Goal: Contribute content: Contribute content

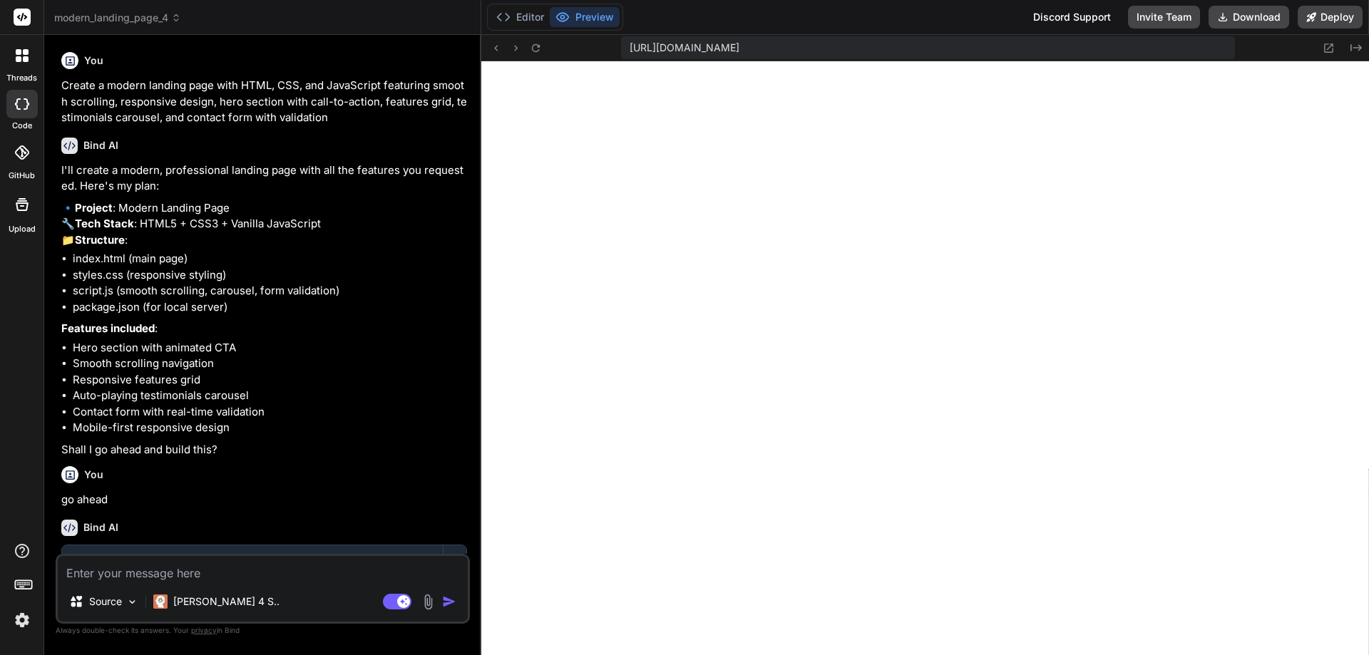
scroll to position [488, 0]
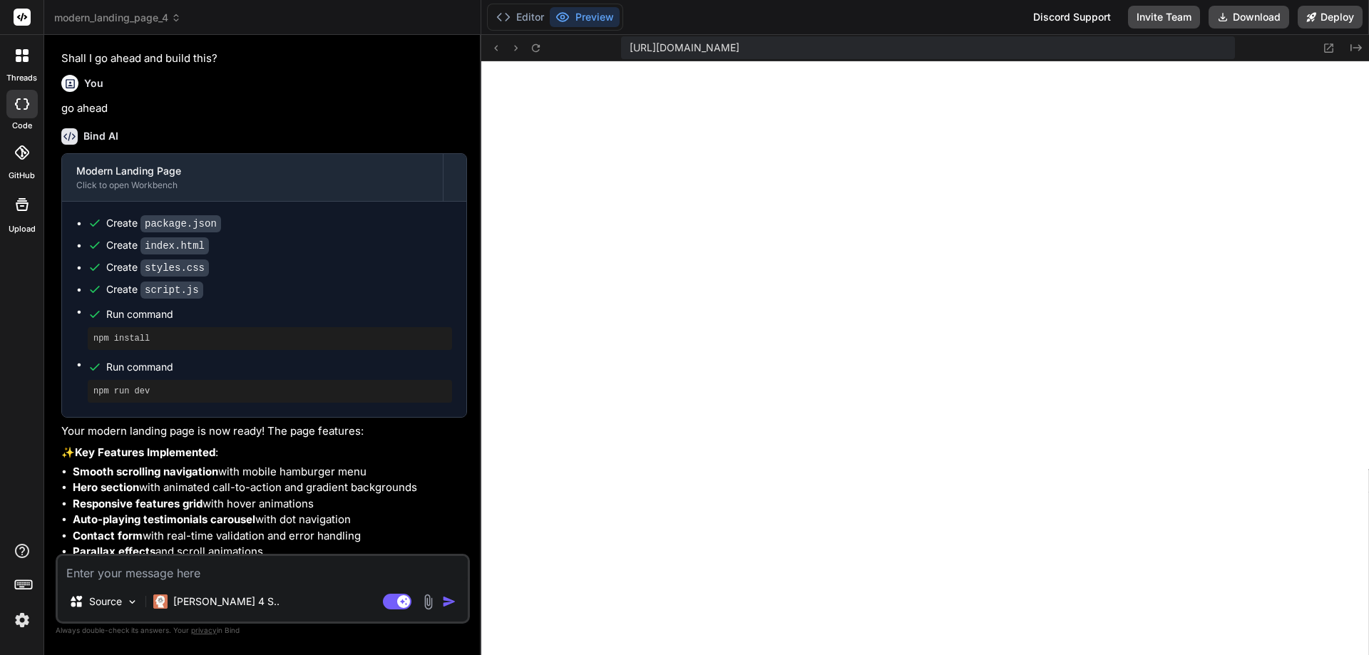
click at [23, 579] on icon at bounding box center [24, 584] width 20 height 20
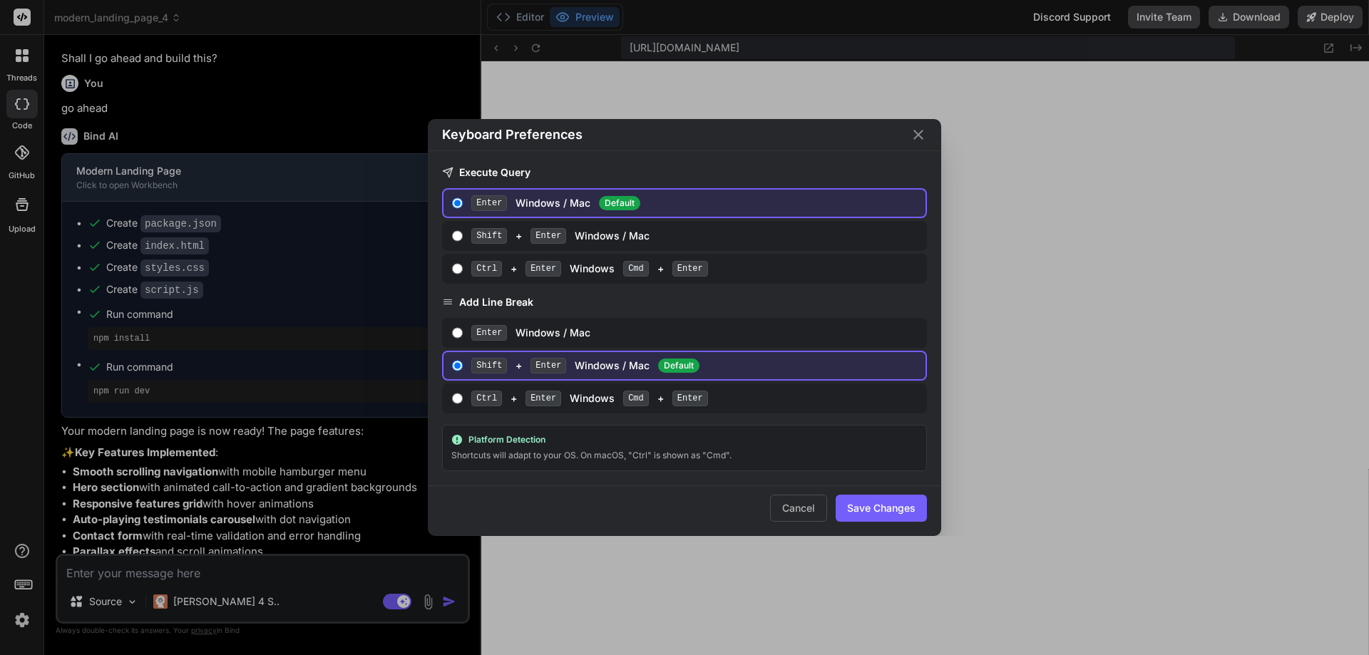
click at [925, 128] on icon "Close" at bounding box center [918, 134] width 17 height 17
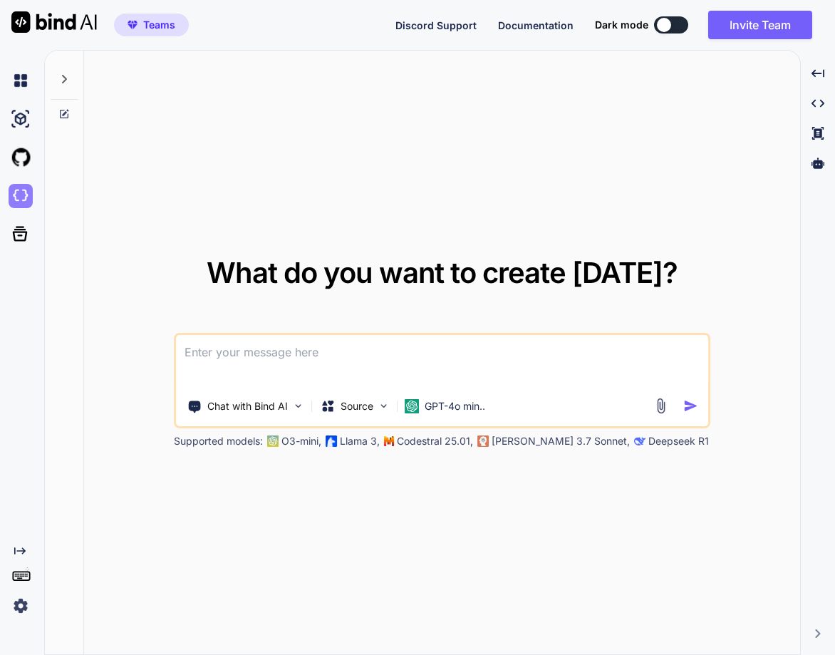
drag, startPoint x: 0, startPoint y: 0, endPoint x: 22, endPoint y: 190, distance: 191.6
click at [22, 190] on img at bounding box center [21, 196] width 24 height 24
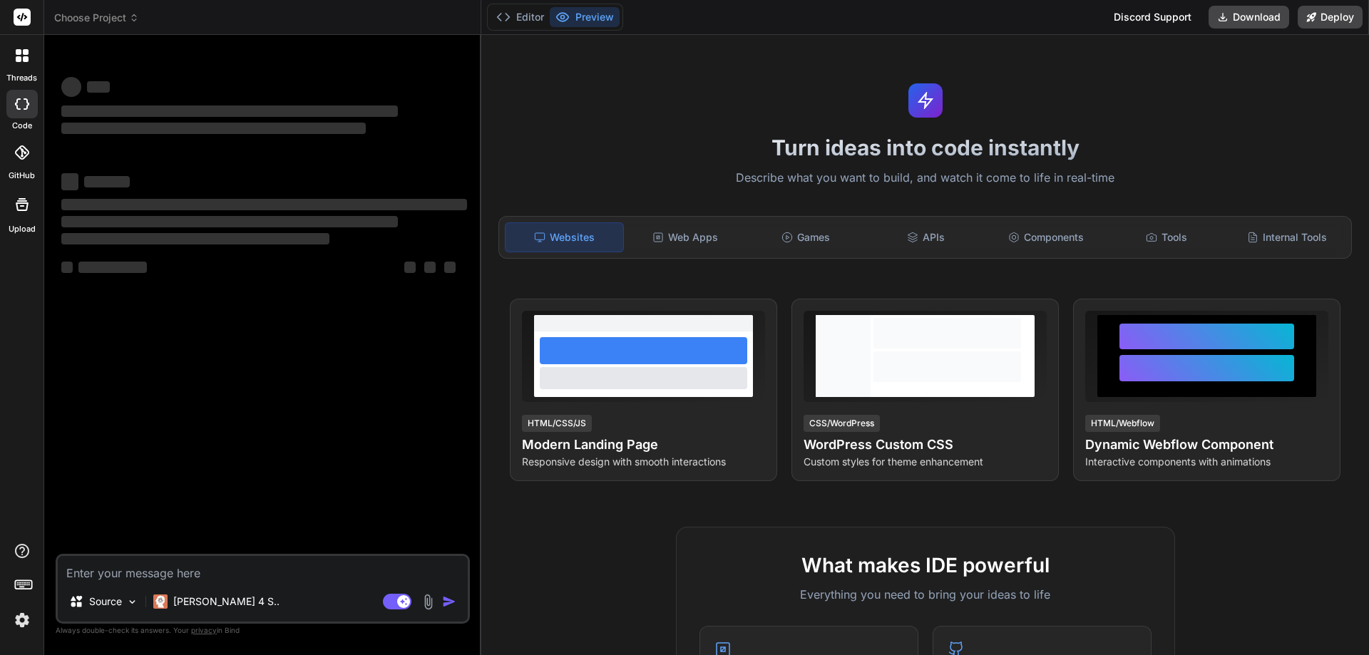
click at [20, 630] on img at bounding box center [22, 620] width 24 height 24
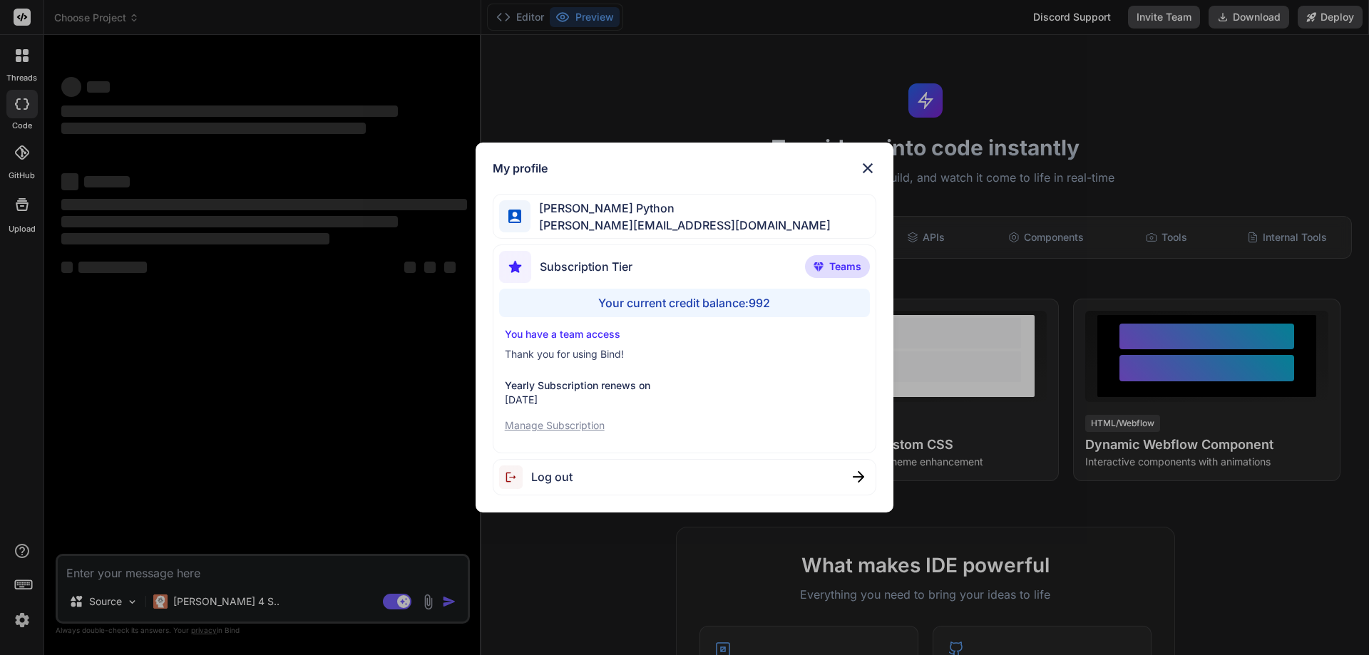
click at [868, 160] on img at bounding box center [867, 168] width 17 height 17
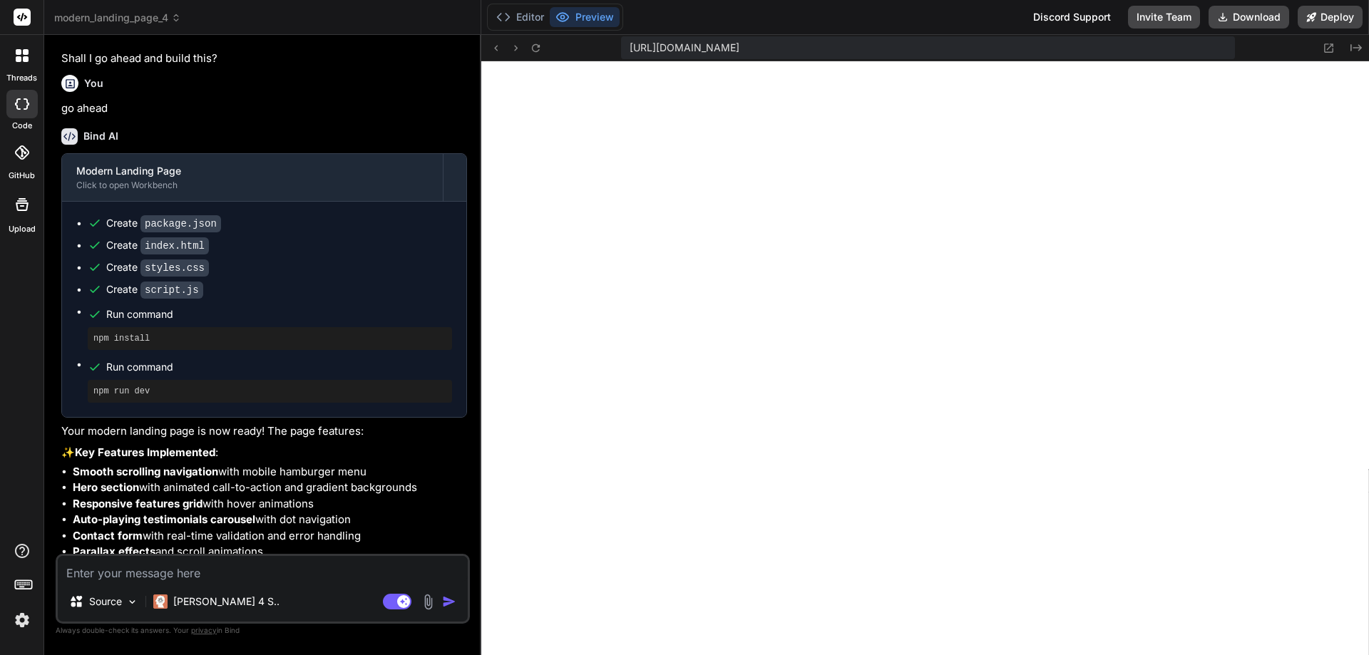
scroll to position [488, 0]
type textarea "x"
click at [19, 19] on icon at bounding box center [22, 17] width 11 height 9
click at [21, 19] on icon at bounding box center [22, 17] width 11 height 9
click at [24, 17] on rect at bounding box center [22, 17] width 17 height 17
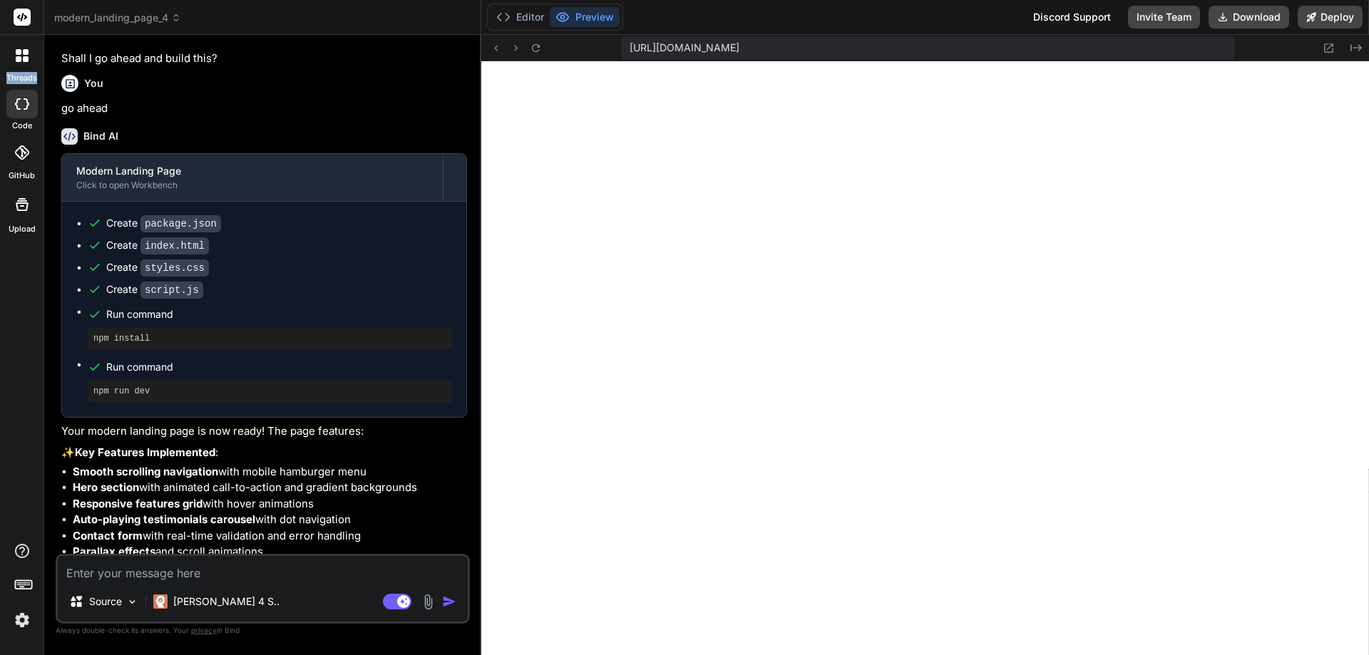
click at [24, 17] on rect at bounding box center [22, 17] width 17 height 17
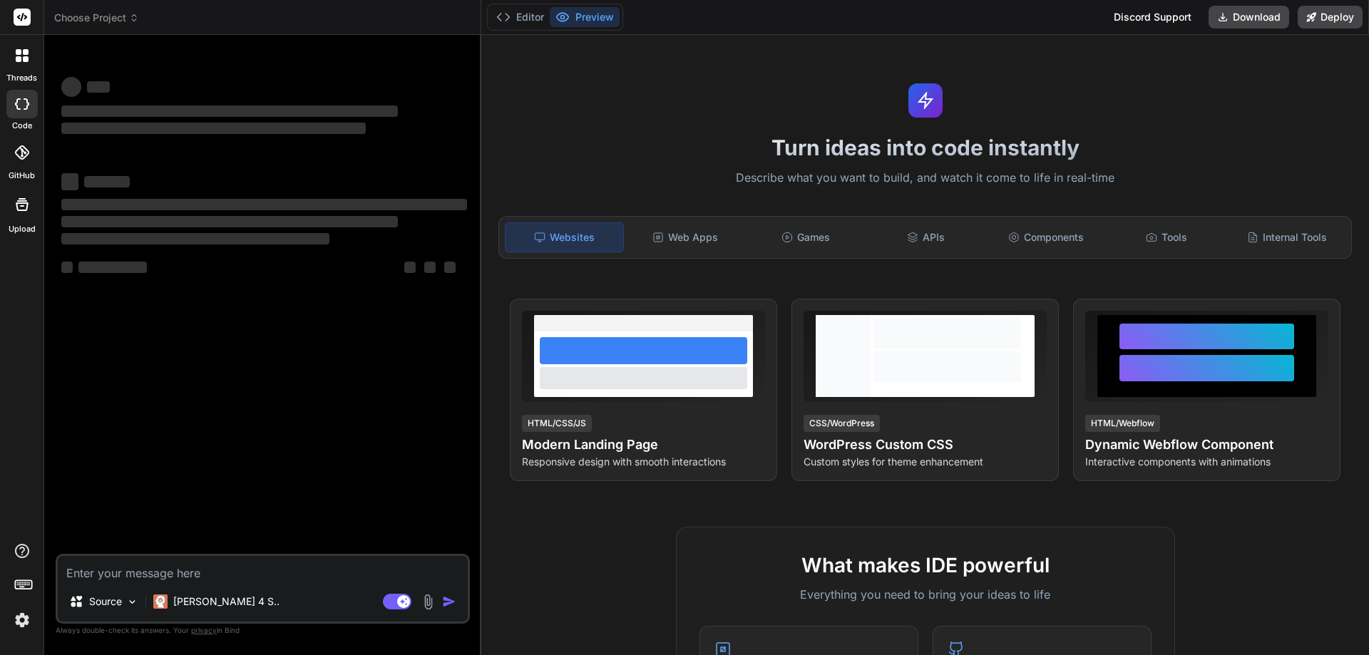
click at [23, 14] on icon at bounding box center [22, 17] width 11 height 9
click at [23, 15] on icon at bounding box center [22, 17] width 11 height 9
click at [24, 16] on rect at bounding box center [22, 17] width 17 height 17
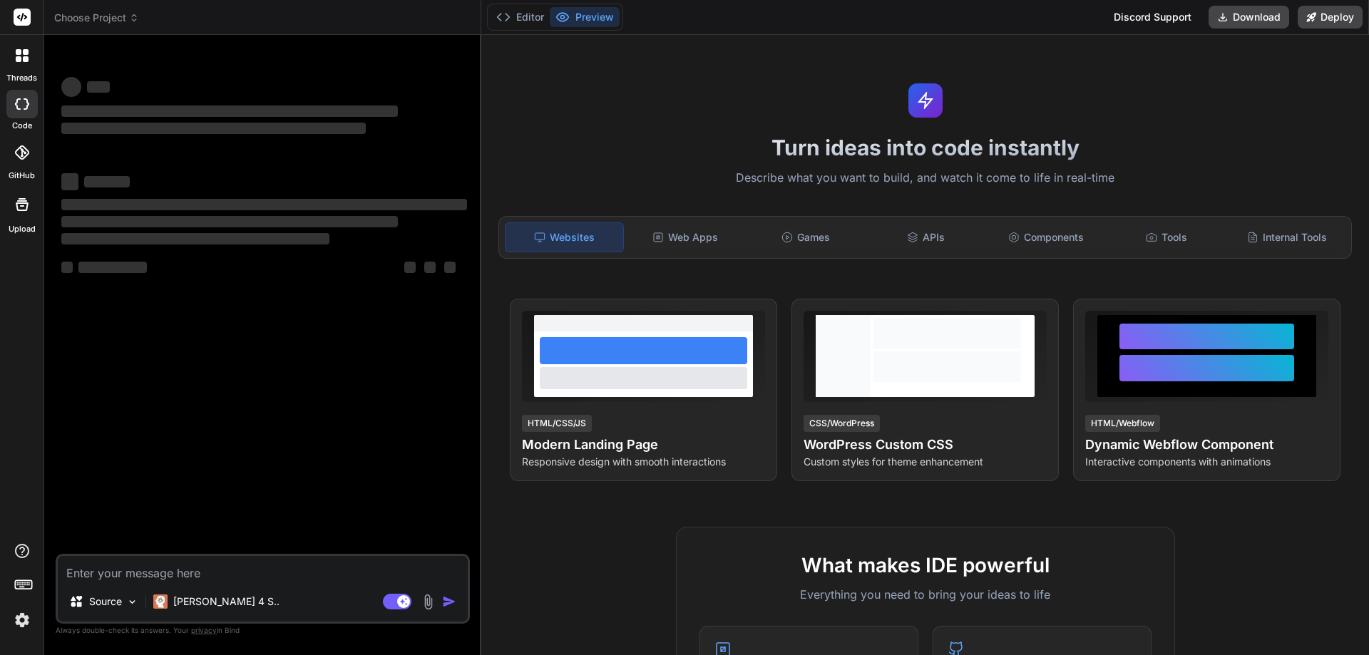
click at [17, 55] on icon at bounding box center [19, 52] width 6 height 6
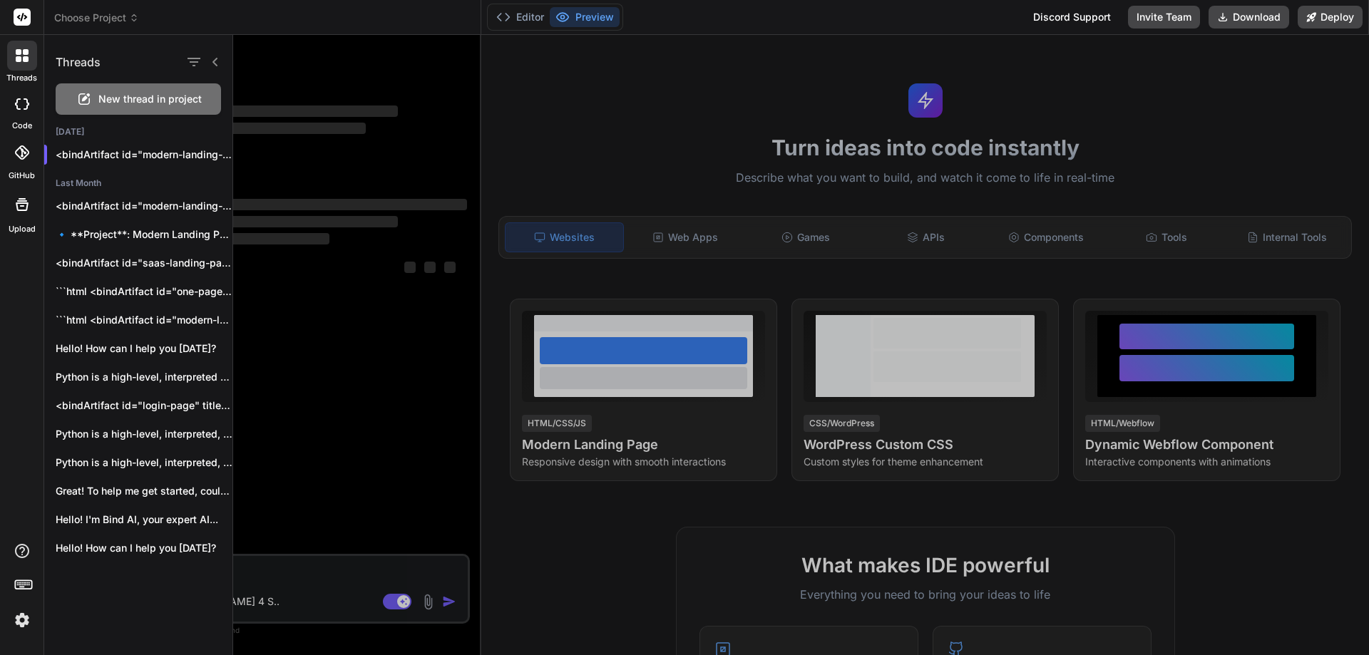
click at [106, 96] on span "New thread in project" at bounding box center [149, 99] width 103 height 14
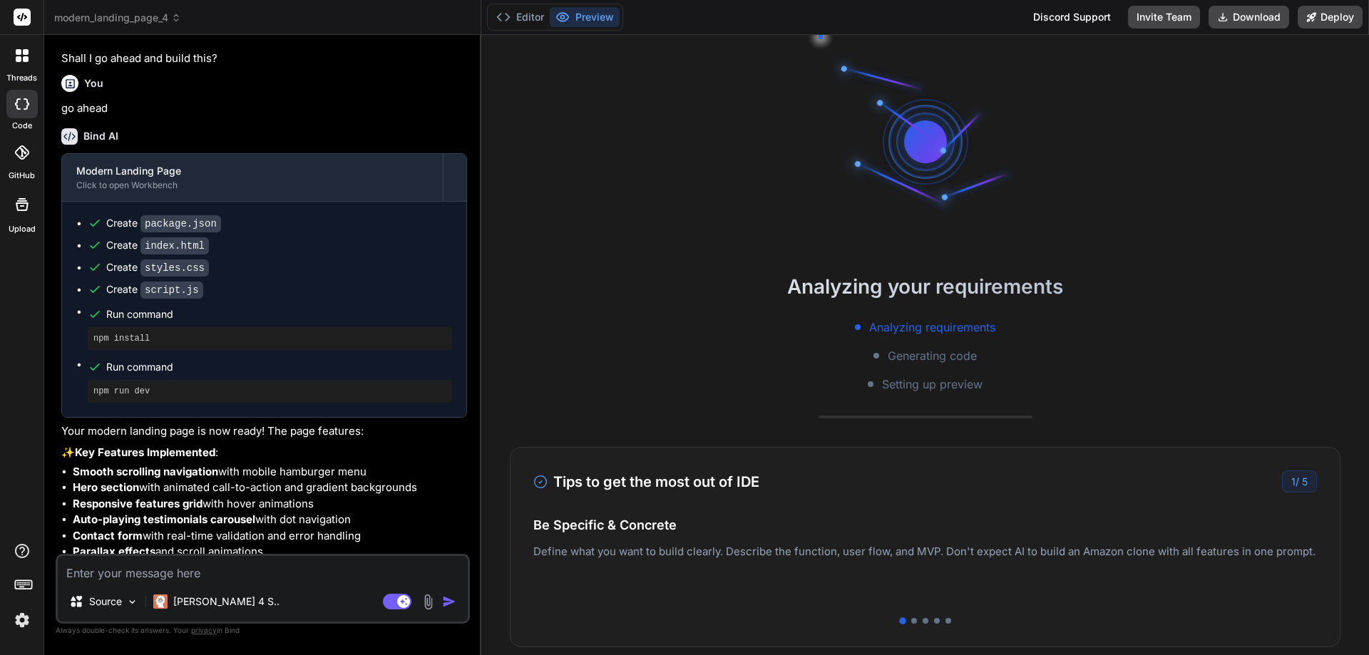
scroll to position [27, 0]
type textarea "x"
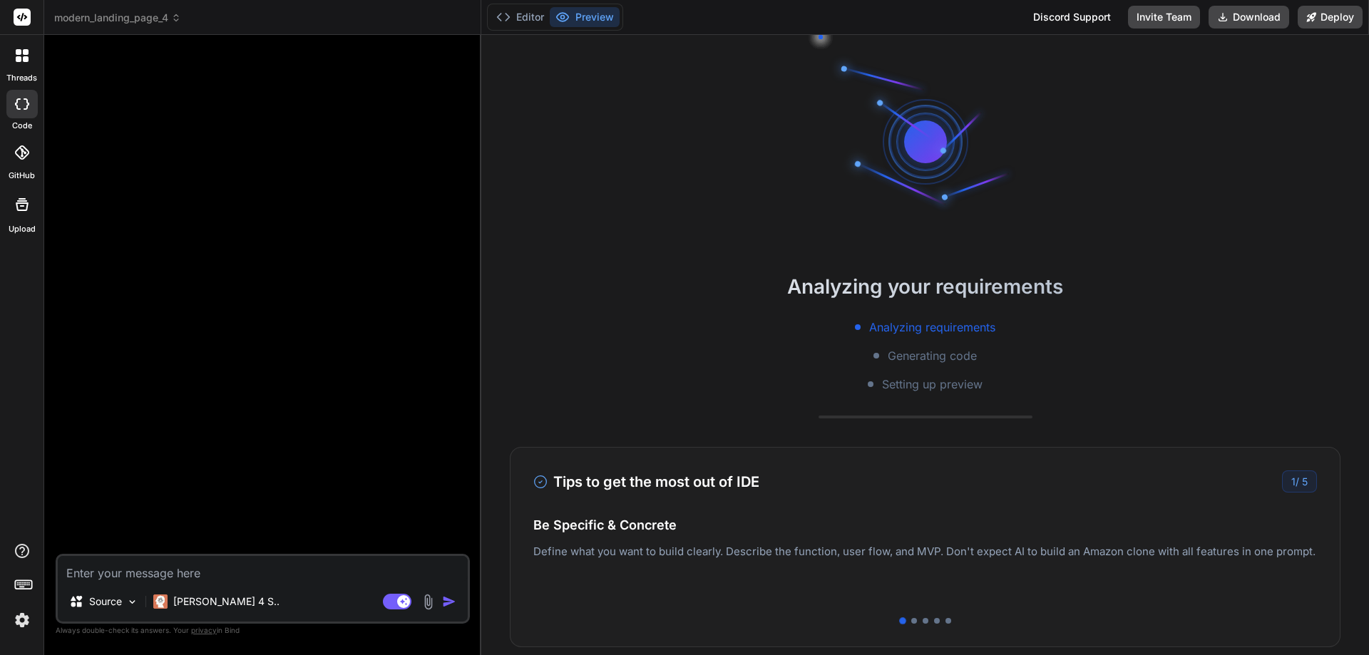
click at [159, 572] on textarea at bounding box center [263, 569] width 410 height 26
type textarea "c"
type textarea "x"
type textarea "cr"
type textarea "x"
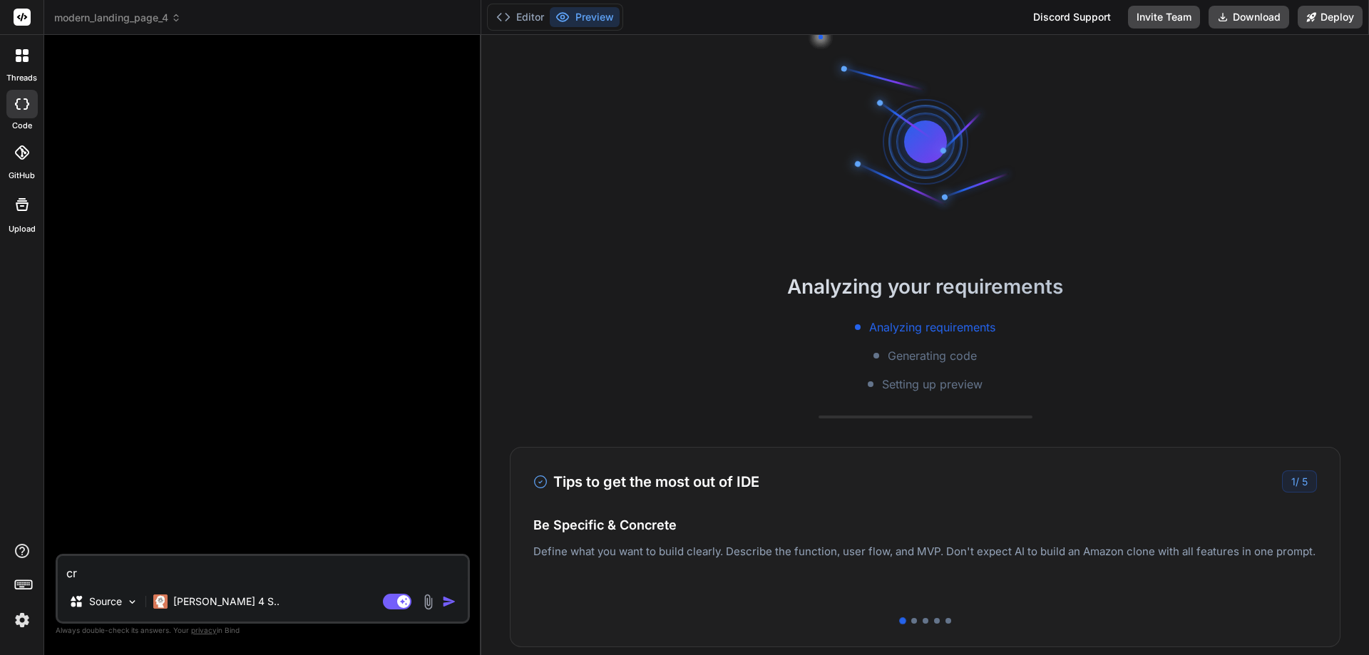
type textarea "cre"
type textarea "x"
type textarea "crea"
type textarea "x"
type textarea "creat"
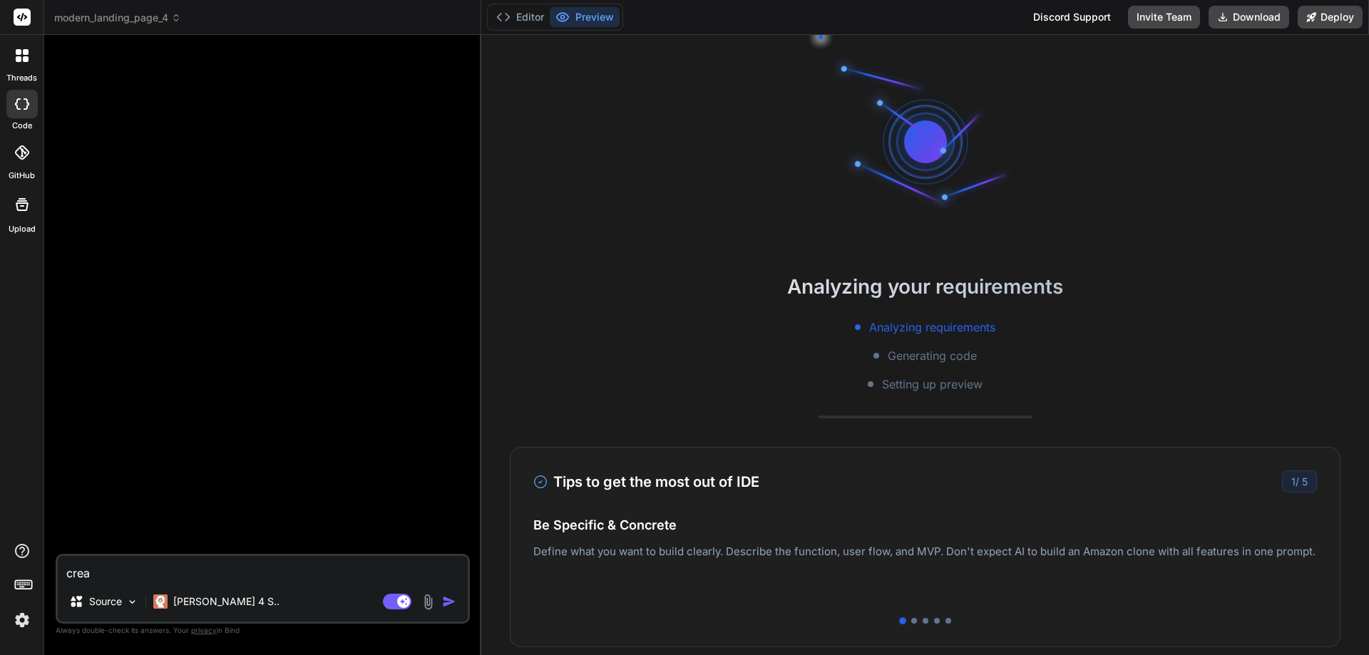
type textarea "x"
type textarea "creat"
type textarea "x"
type textarea "creat a"
type textarea "x"
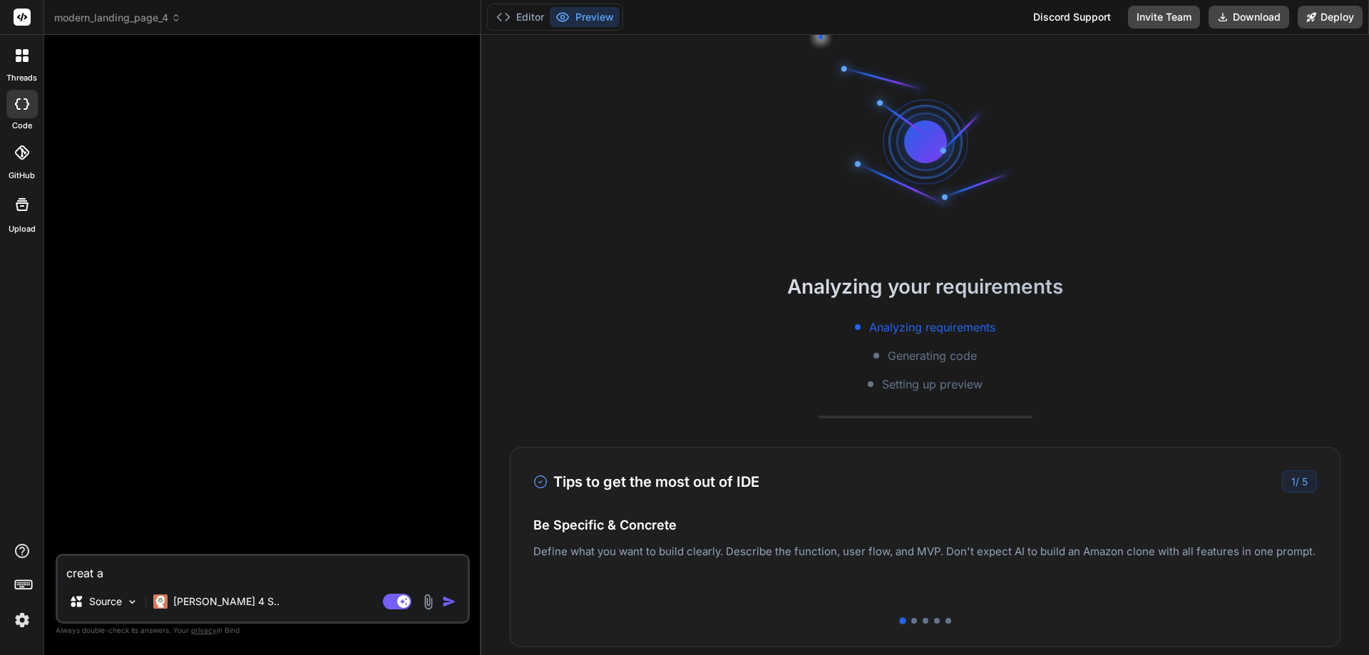
scroll to position [122, 0]
type textarea "creat a"
type textarea "x"
type textarea "creat a l"
type textarea "x"
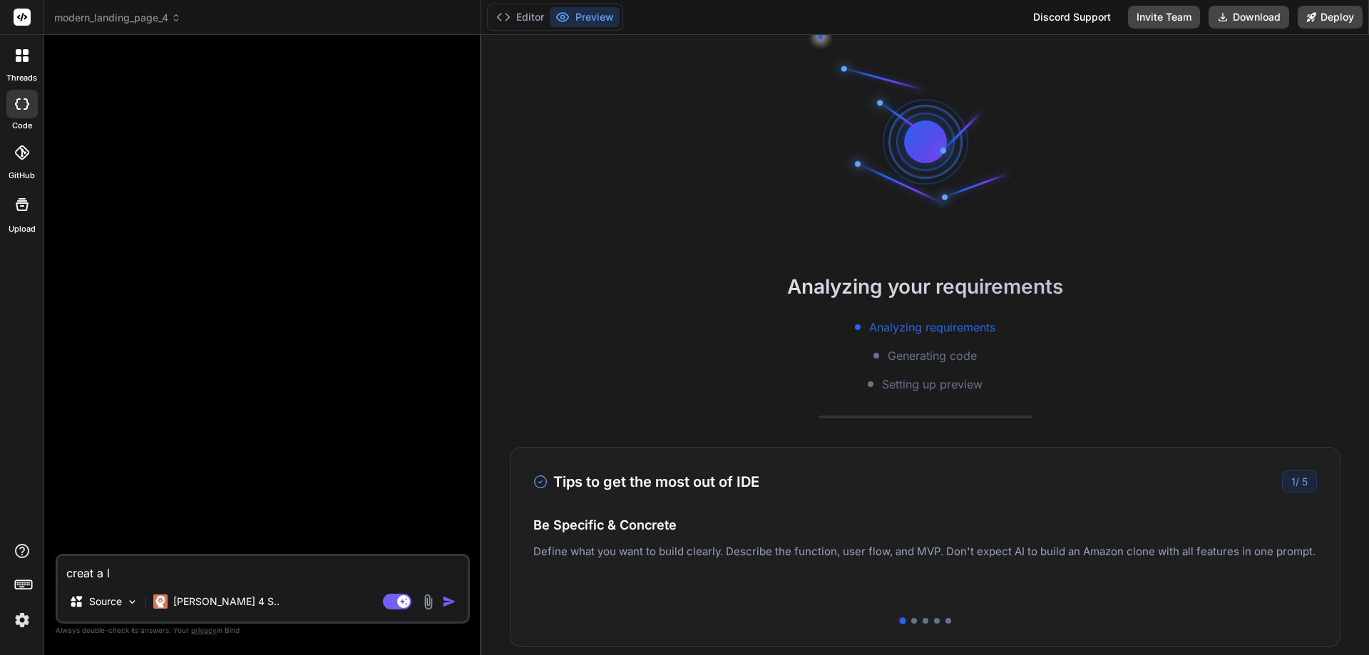
type textarea "creat a lo"
type textarea "x"
type textarea "creat a log"
type textarea "x"
type textarea "creat a logi"
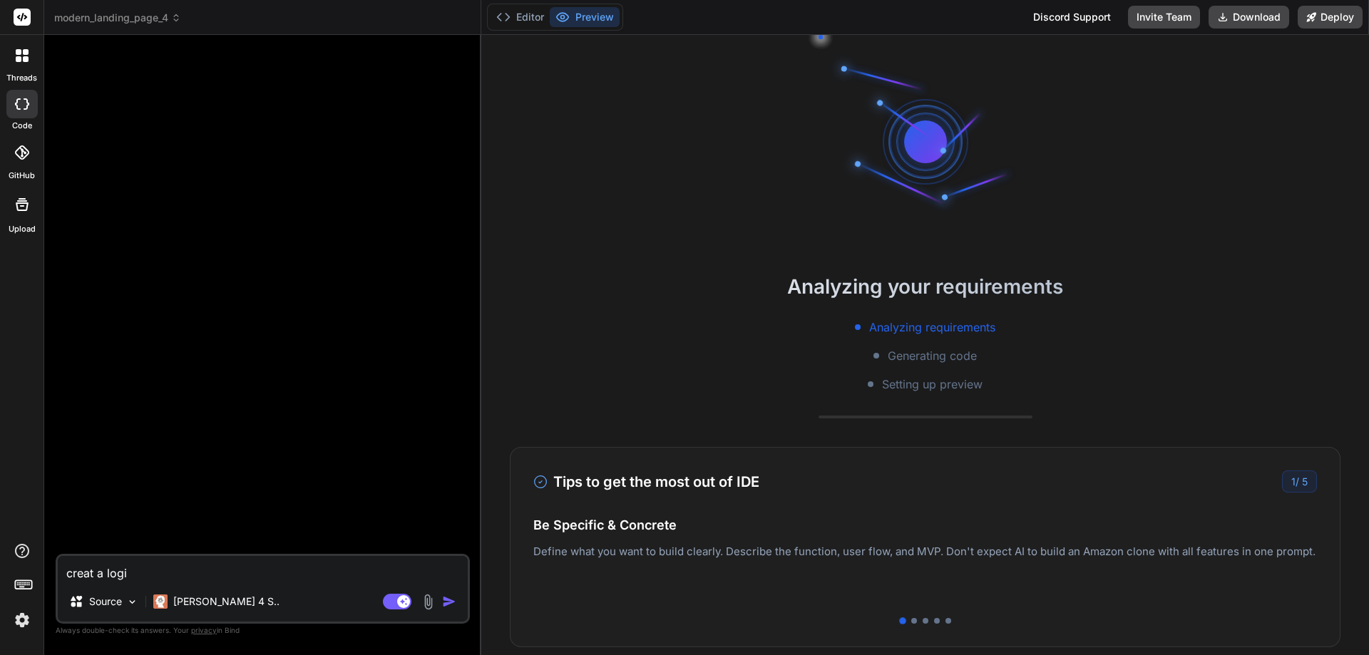
type textarea "x"
type textarea "creat a login"
type textarea "x"
type textarea "creat a login"
type textarea "x"
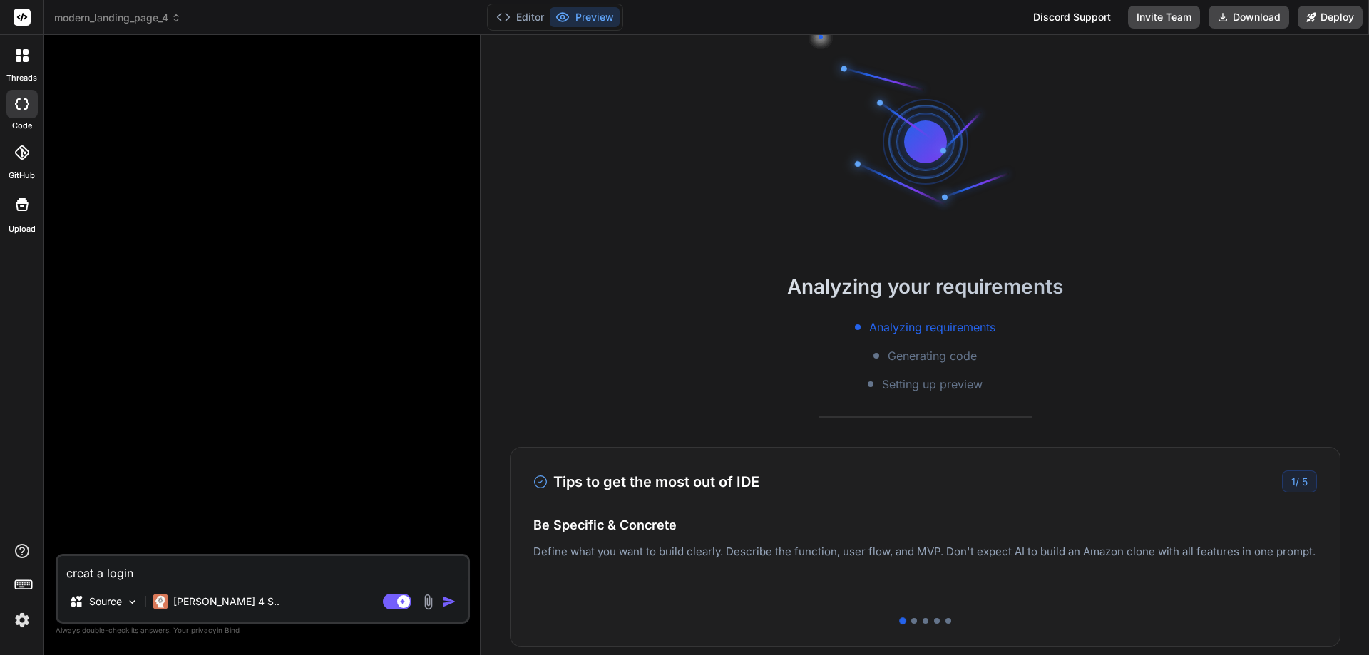
type textarea "creat a login p"
type textarea "x"
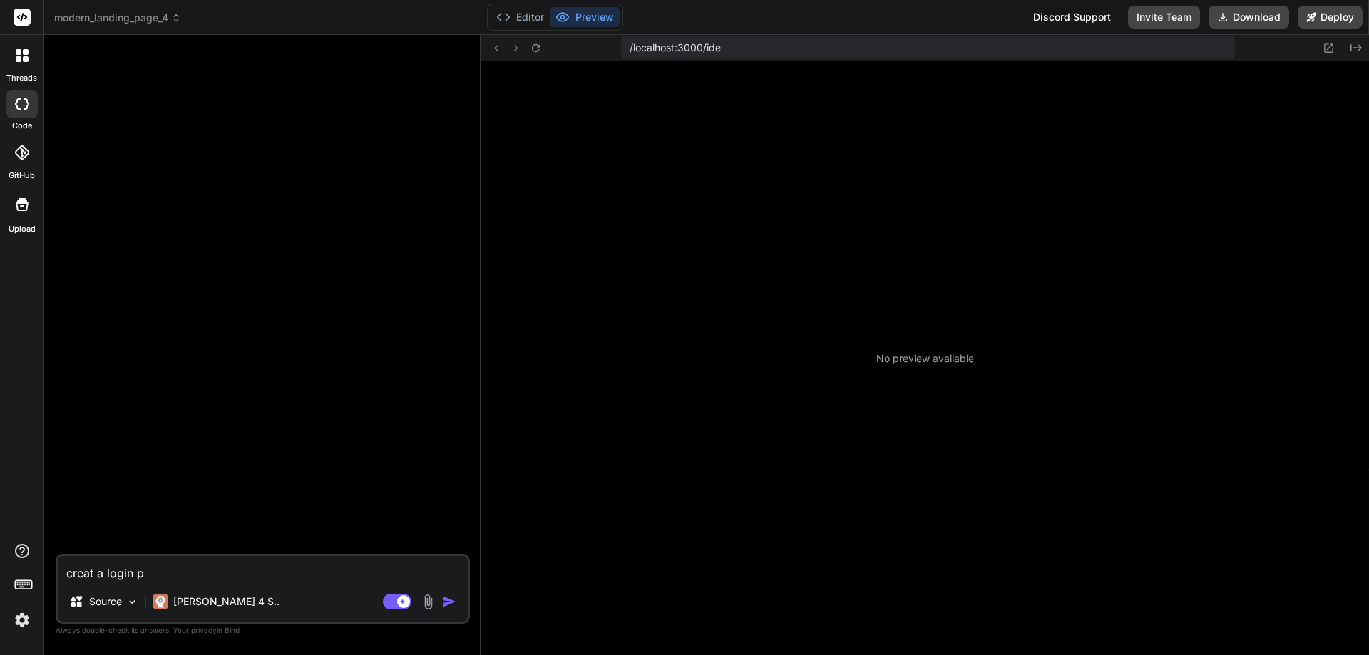
type textarea "creat a login pa"
type textarea "x"
type textarea "creat a login pag"
type textarea "x"
type textarea "creat a login page"
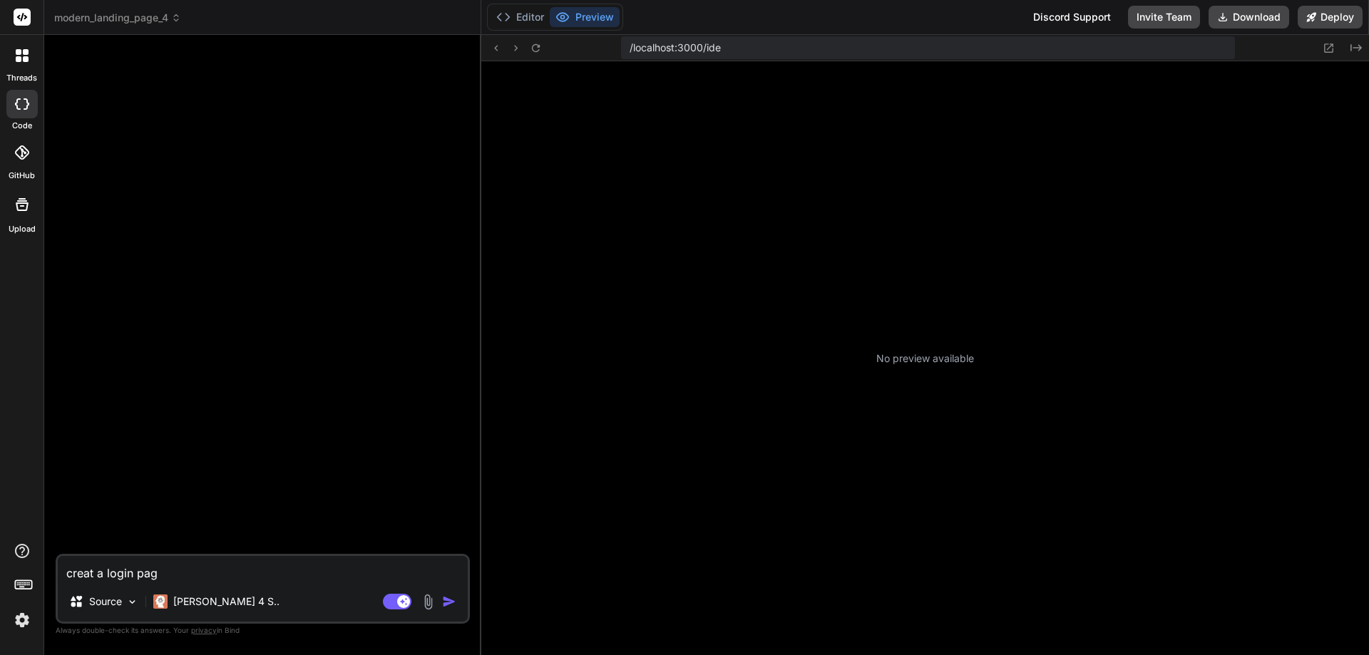
type textarea "x"
type textarea "creat a login page"
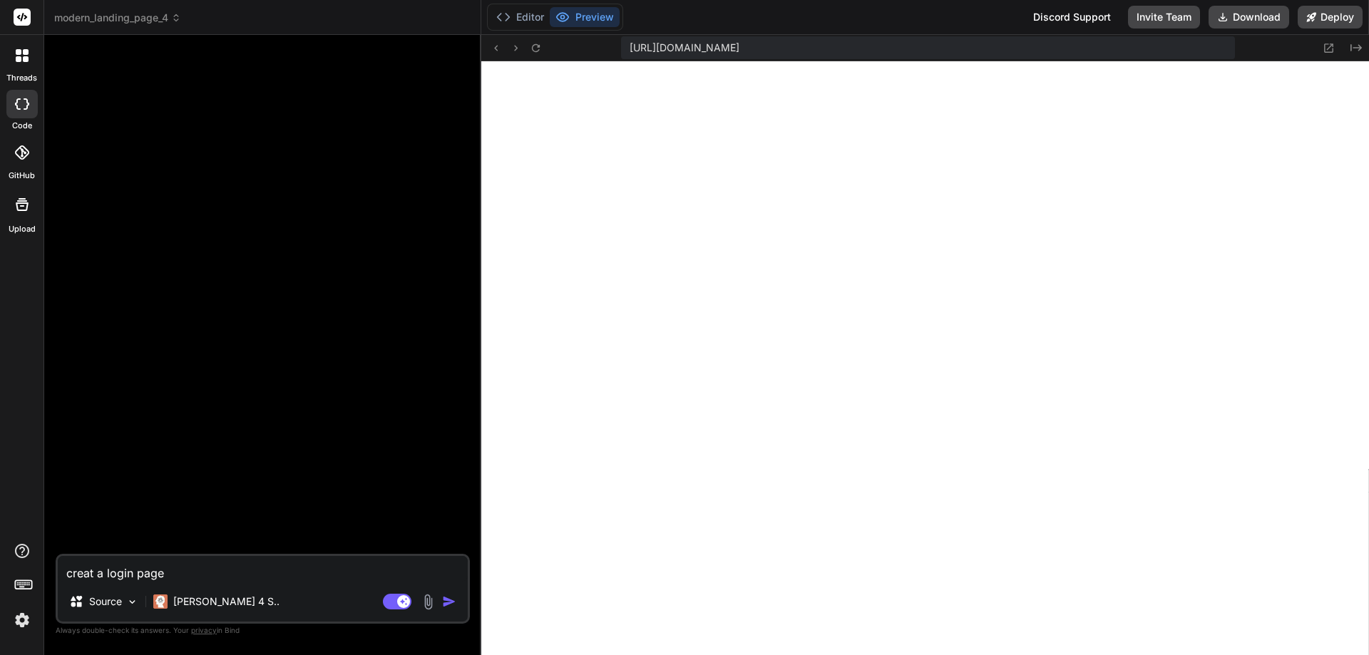
scroll to position [542, 0]
type textarea "x"
click at [20, 56] on icon at bounding box center [22, 55] width 13 height 13
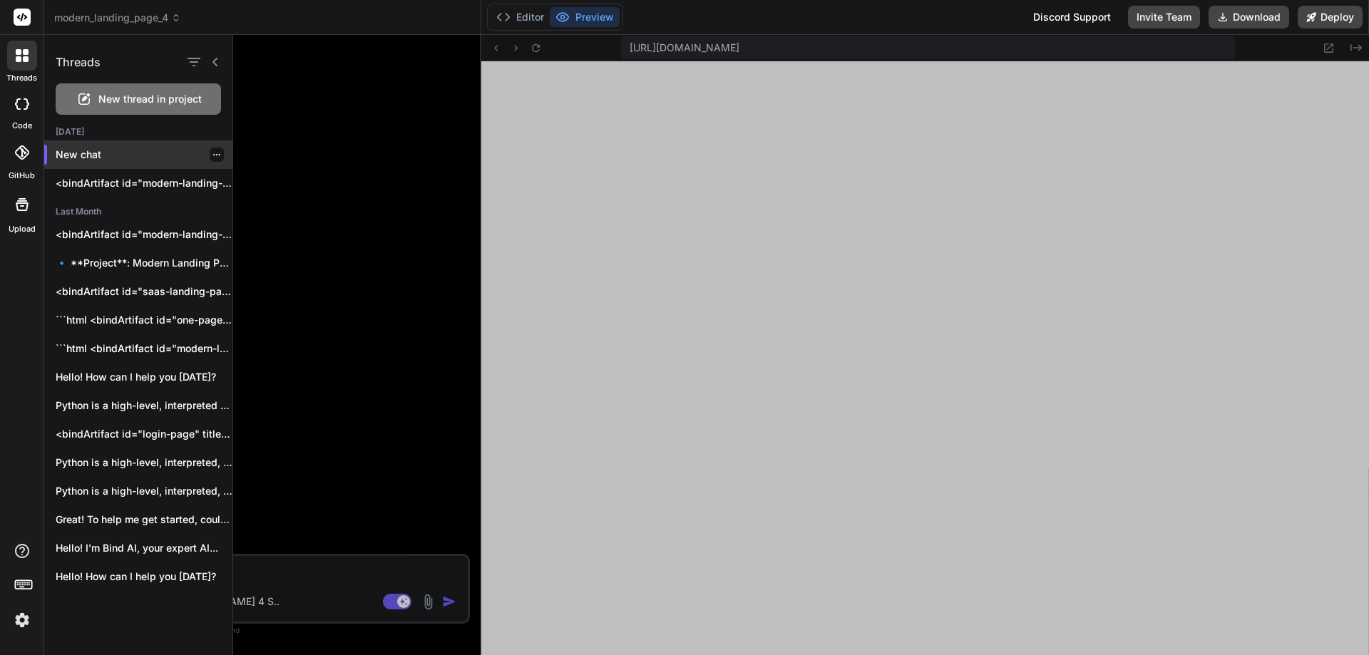
click at [96, 155] on p "New chat" at bounding box center [144, 155] width 177 height 14
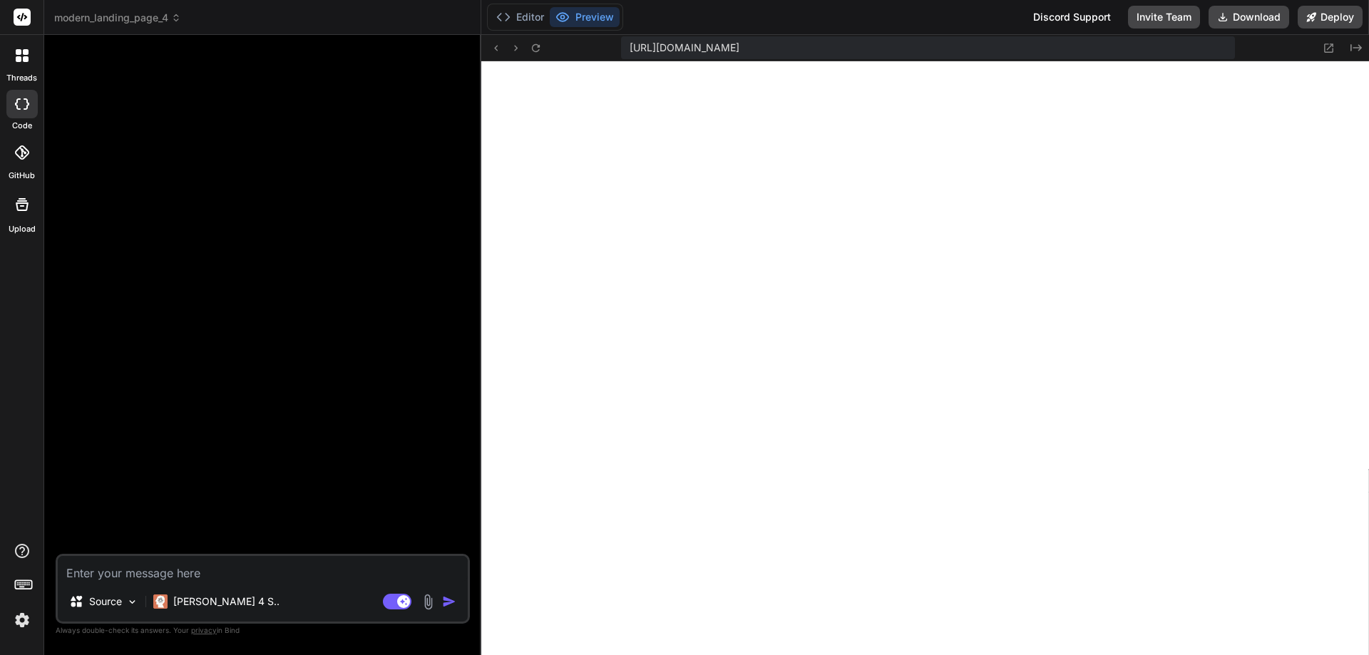
click at [522, 5] on div "Editor Preview" at bounding box center [555, 17] width 136 height 27
drag, startPoint x: 521, startPoint y: 11, endPoint x: 523, endPoint y: 20, distance: 8.7
click at [521, 12] on button "Editor" at bounding box center [519, 17] width 59 height 20
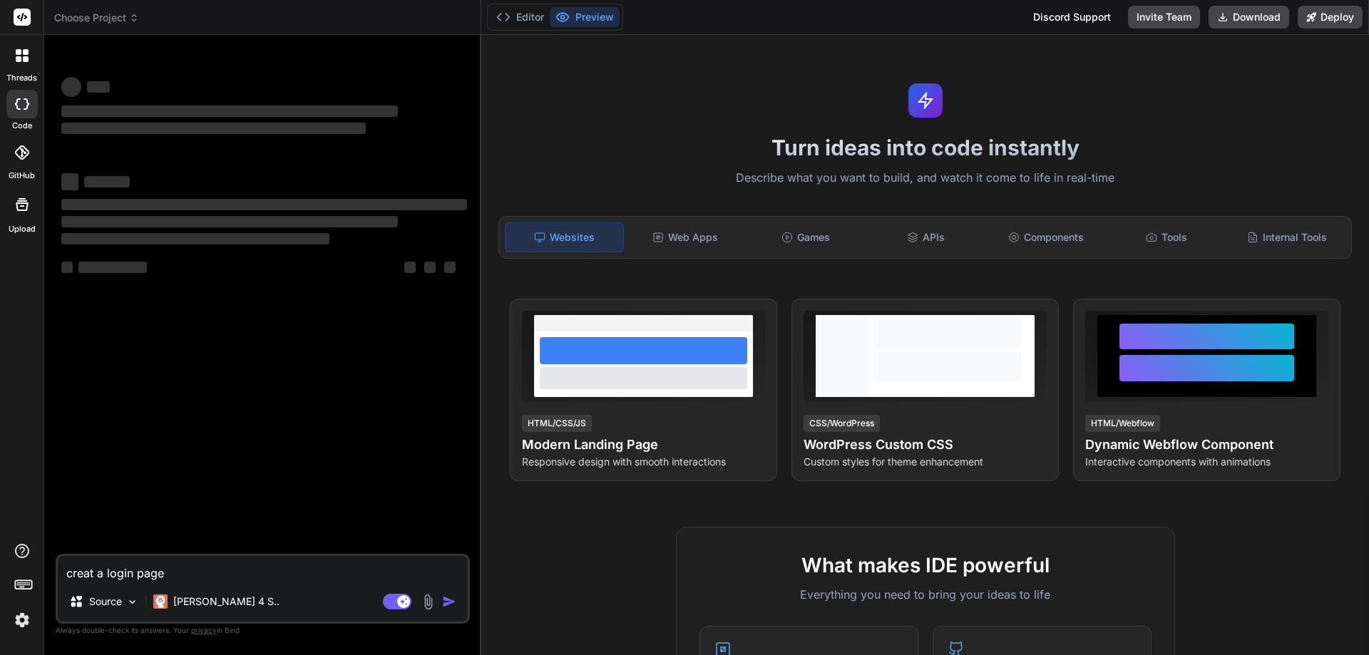
type textarea "x"
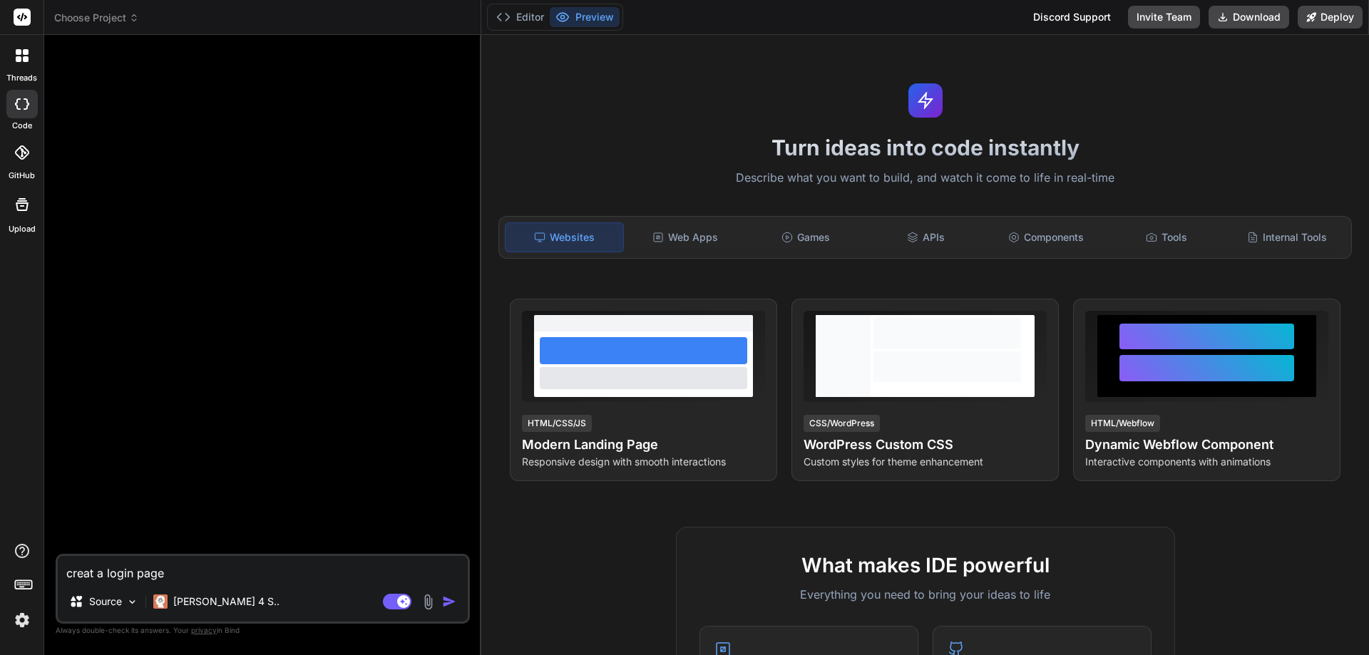
click at [188, 575] on textarea "creat a login page" at bounding box center [263, 569] width 410 height 26
drag, startPoint x: 188, startPoint y: 575, endPoint x: 31, endPoint y: 561, distance: 157.4
click at [31, 561] on div "threads code GitHub Upload Choose Project Created with Pixso. Bind AI Web Searc…" at bounding box center [684, 327] width 1369 height 655
type textarea "c"
type textarea "x"
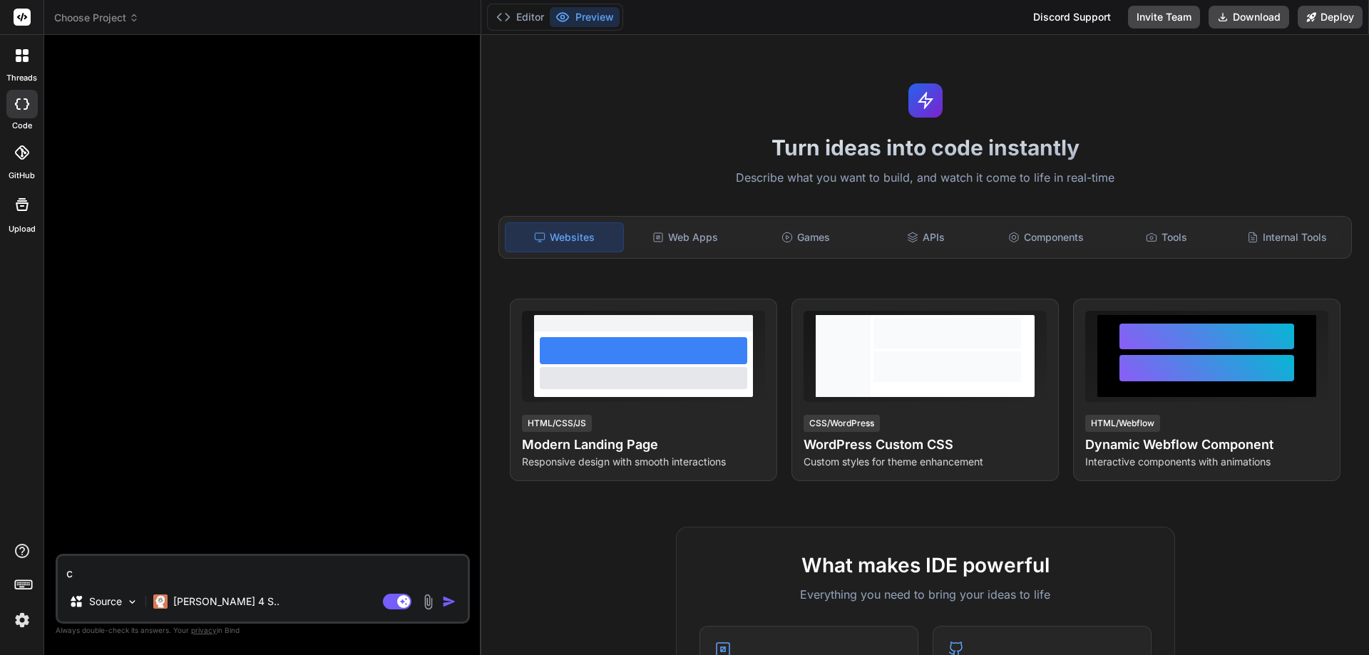
type textarea "cr"
type textarea "x"
type textarea "cre"
type textarea "x"
type textarea "crea"
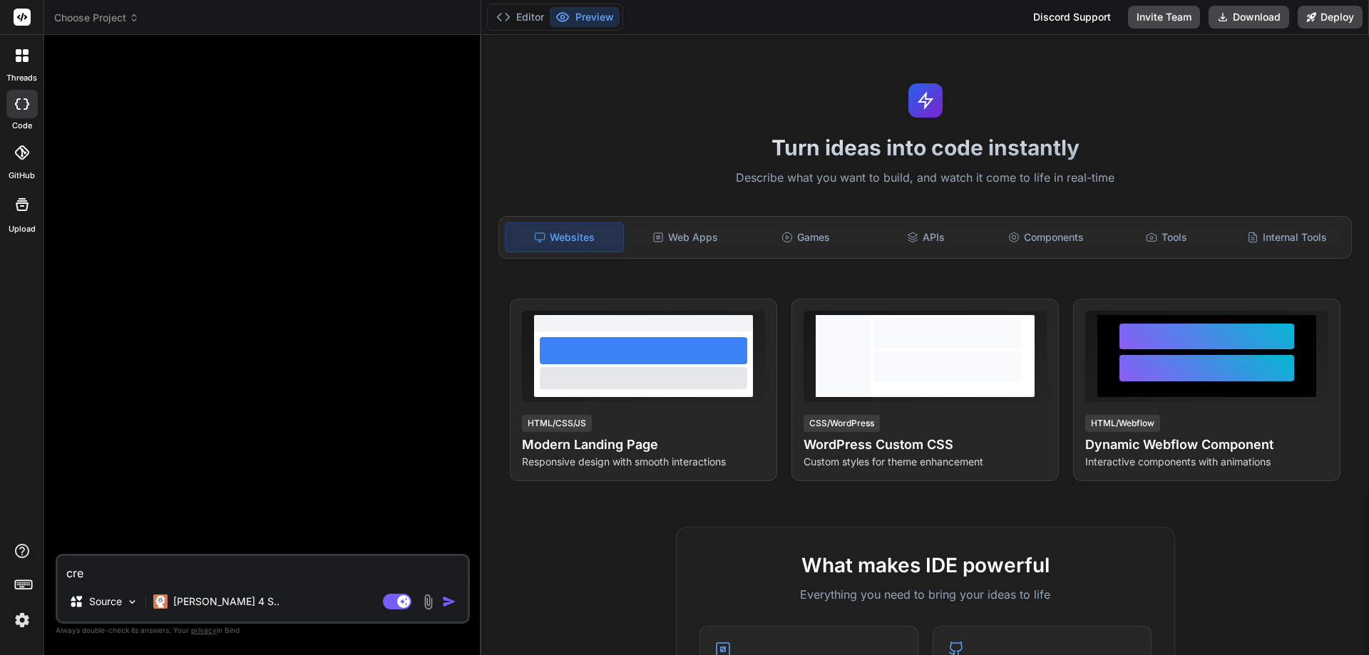
type textarea "x"
type textarea "creat"
type textarea "x"
type textarea "create"
type textarea "x"
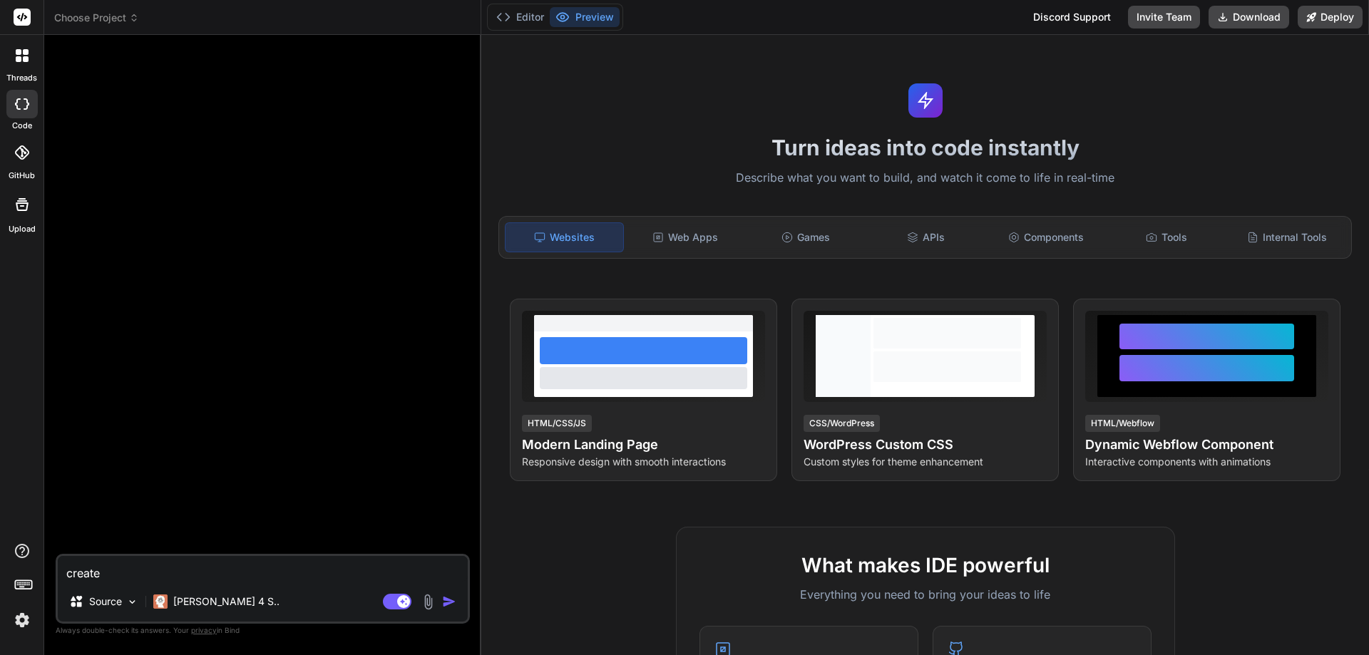
type textarea "create"
type textarea "x"
type textarea "create a"
type textarea "x"
type textarea "create a"
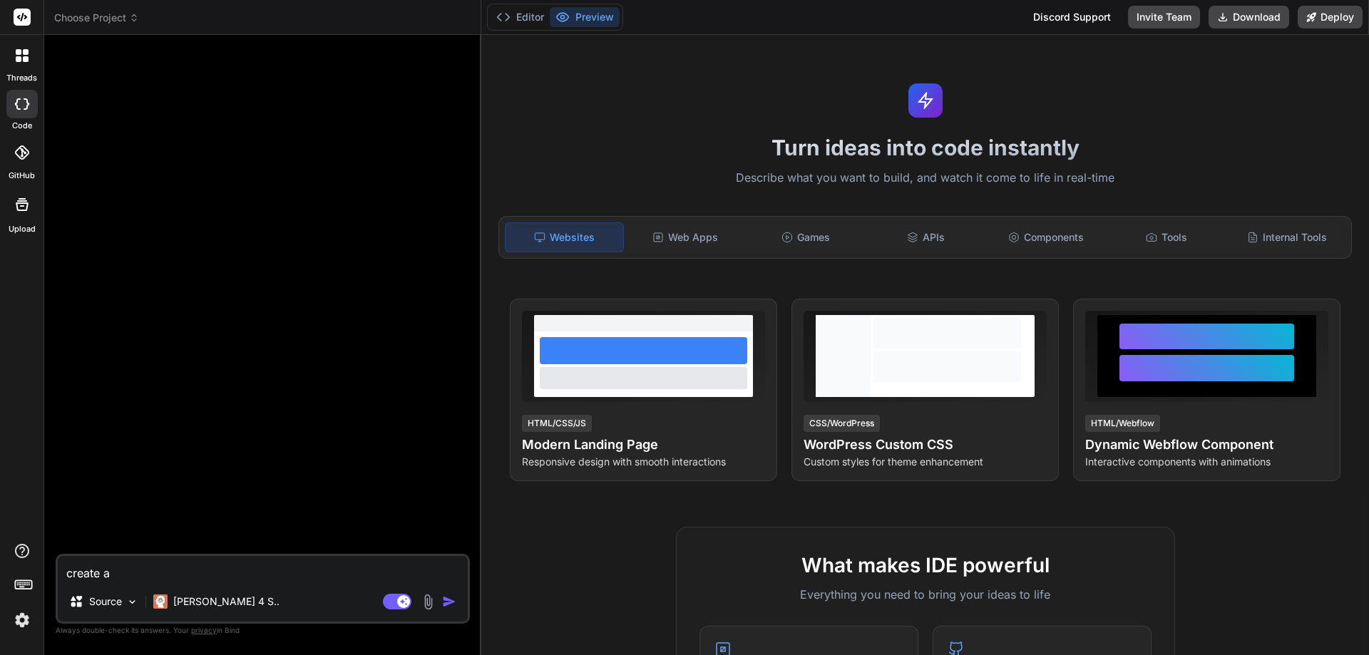
type textarea "x"
type textarea "create a l"
type textarea "x"
type textarea "create a lg"
type textarea "x"
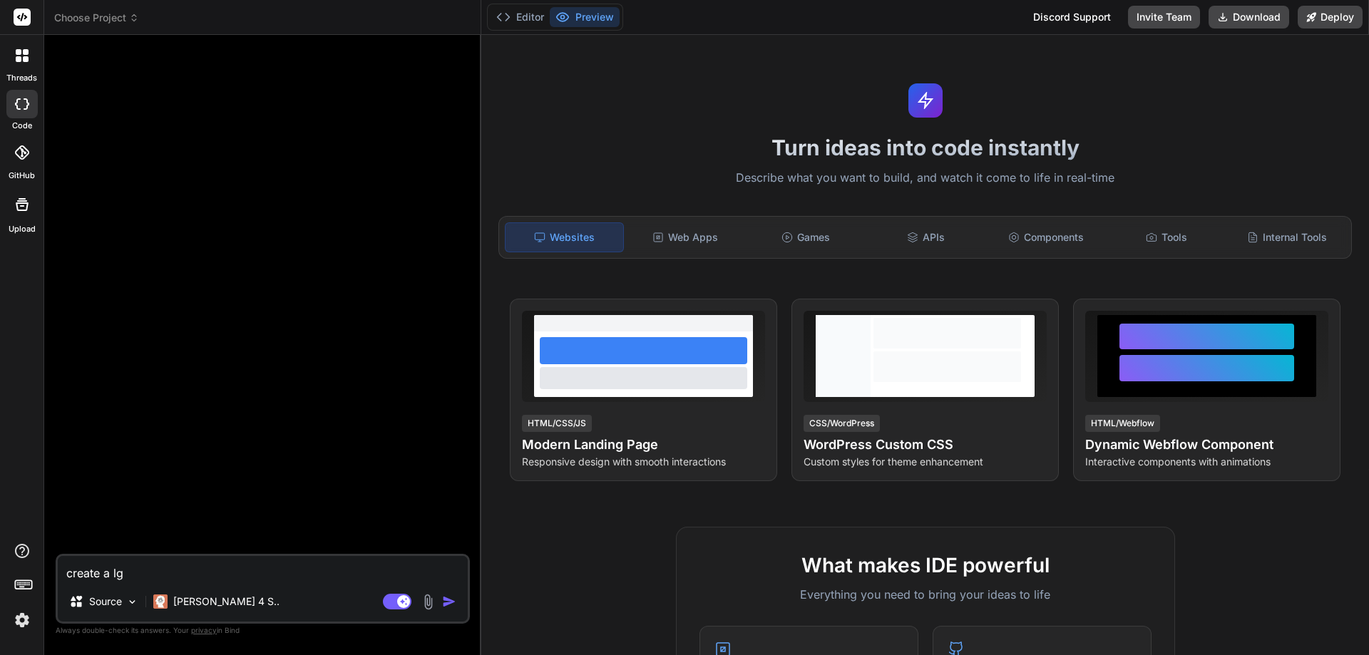
type textarea "create a l"
type textarea "x"
type textarea "create a lo"
type textarea "x"
type textarea "create a log"
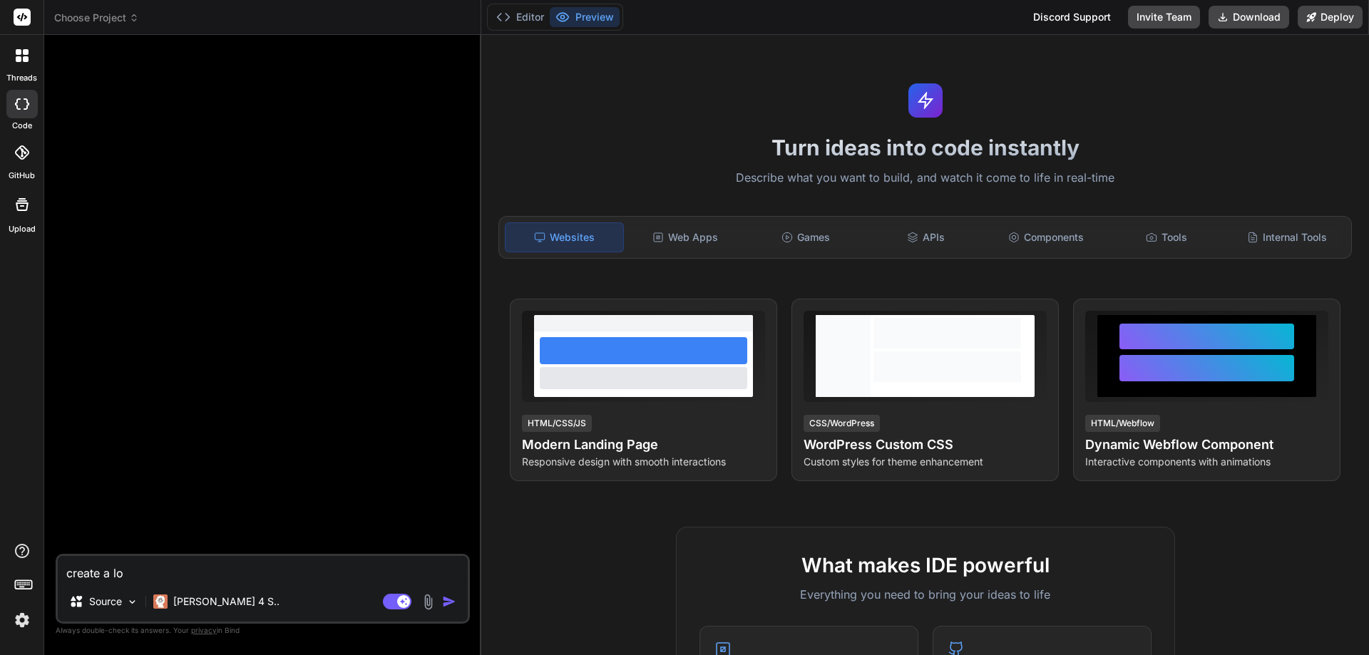
type textarea "x"
type textarea "create a logi"
type textarea "x"
type textarea "create a login"
type textarea "x"
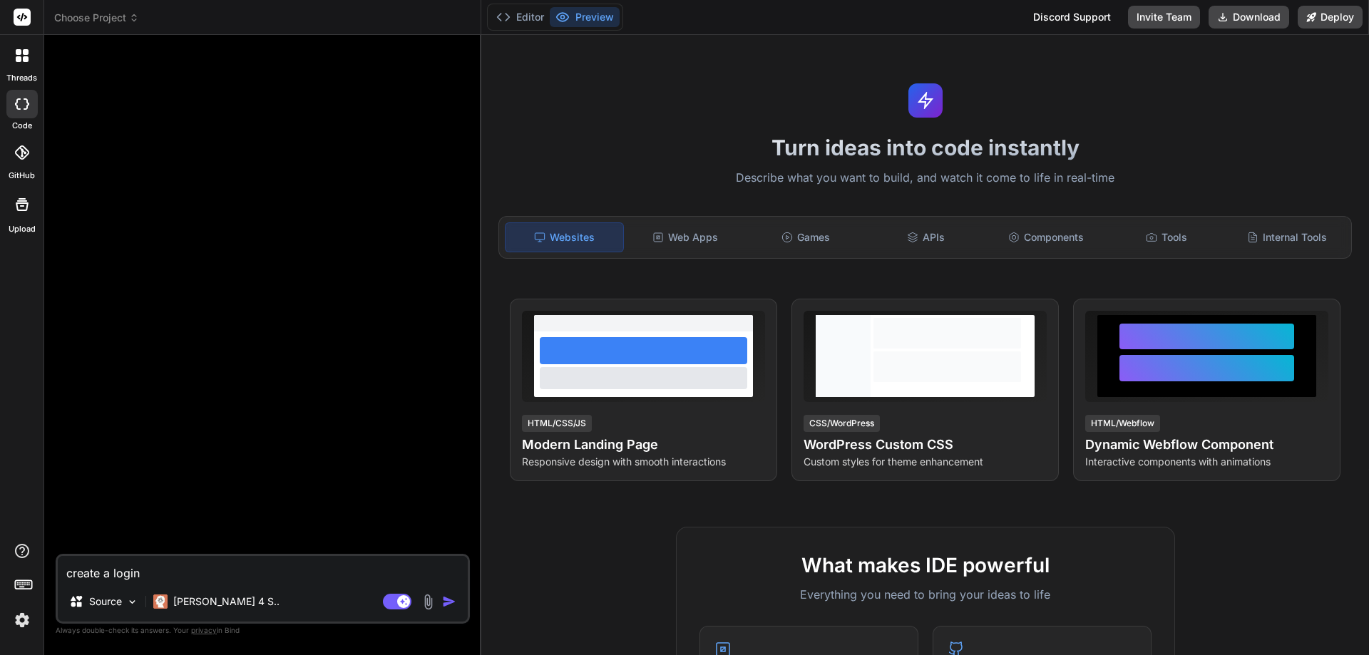
type textarea "create a login"
type textarea "x"
type textarea "create a login p"
type textarea "x"
type textarea "create a login pa"
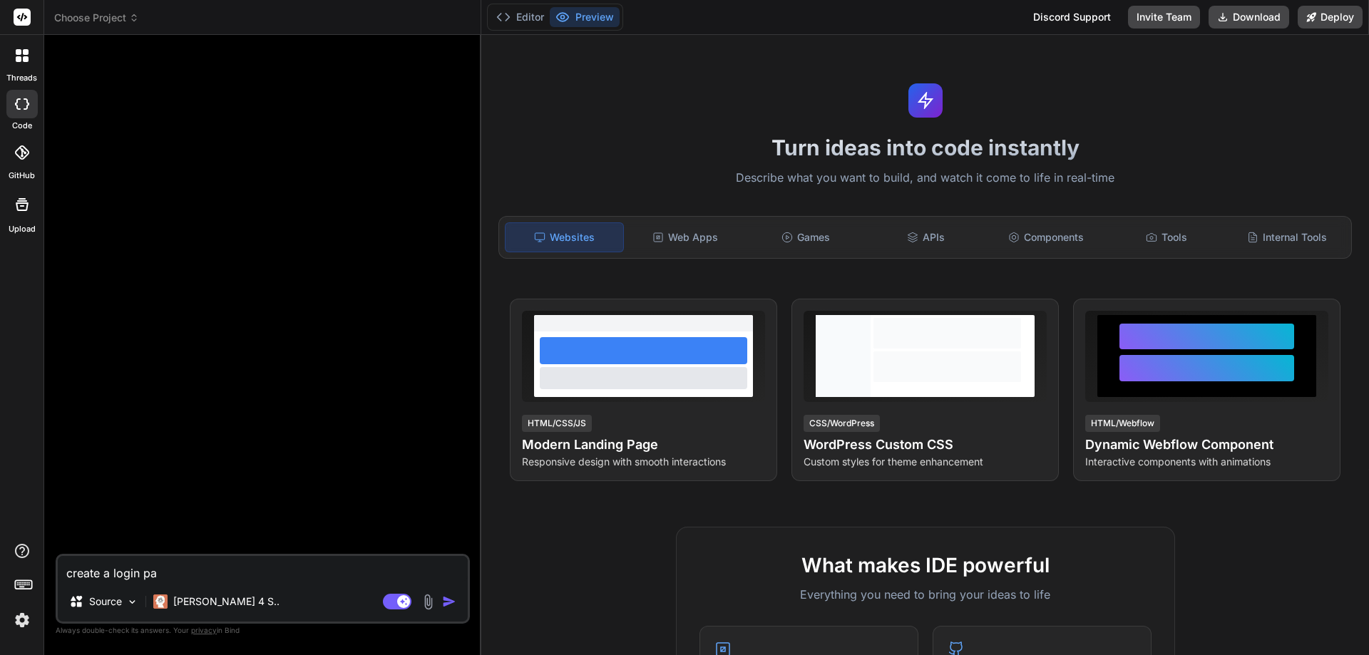
type textarea "x"
type textarea "create a login page"
type textarea "x"
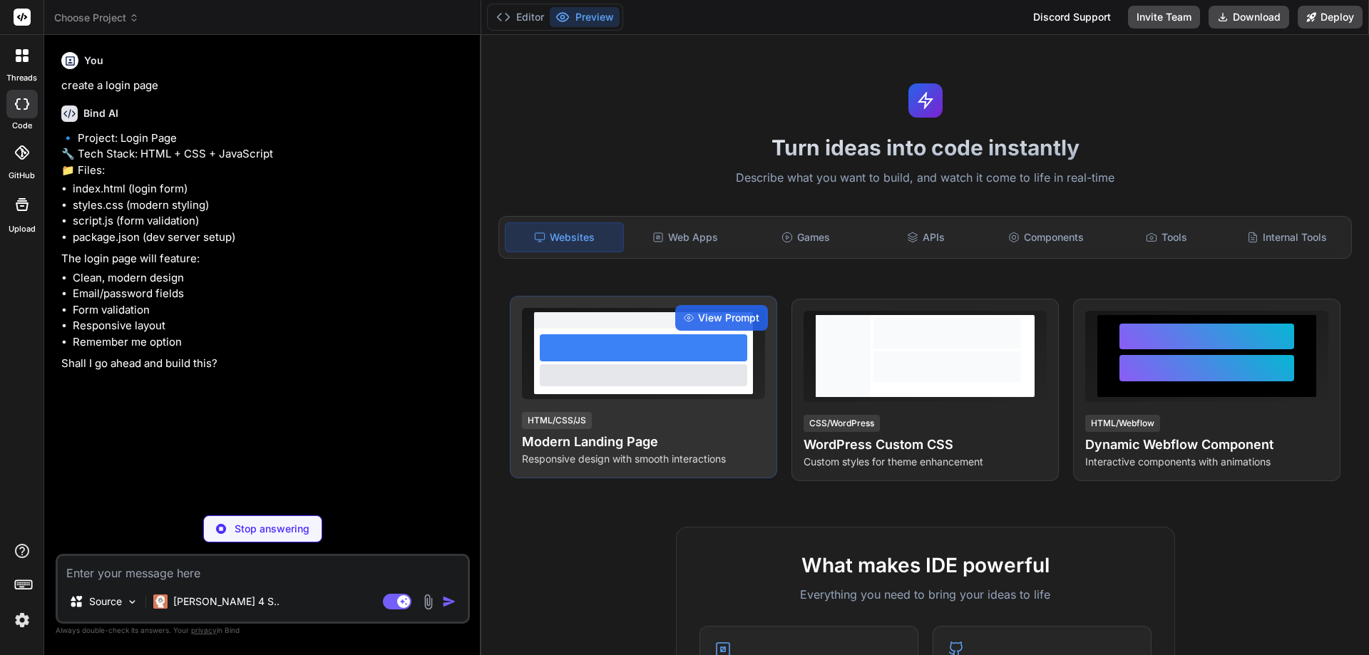
type textarea "x"
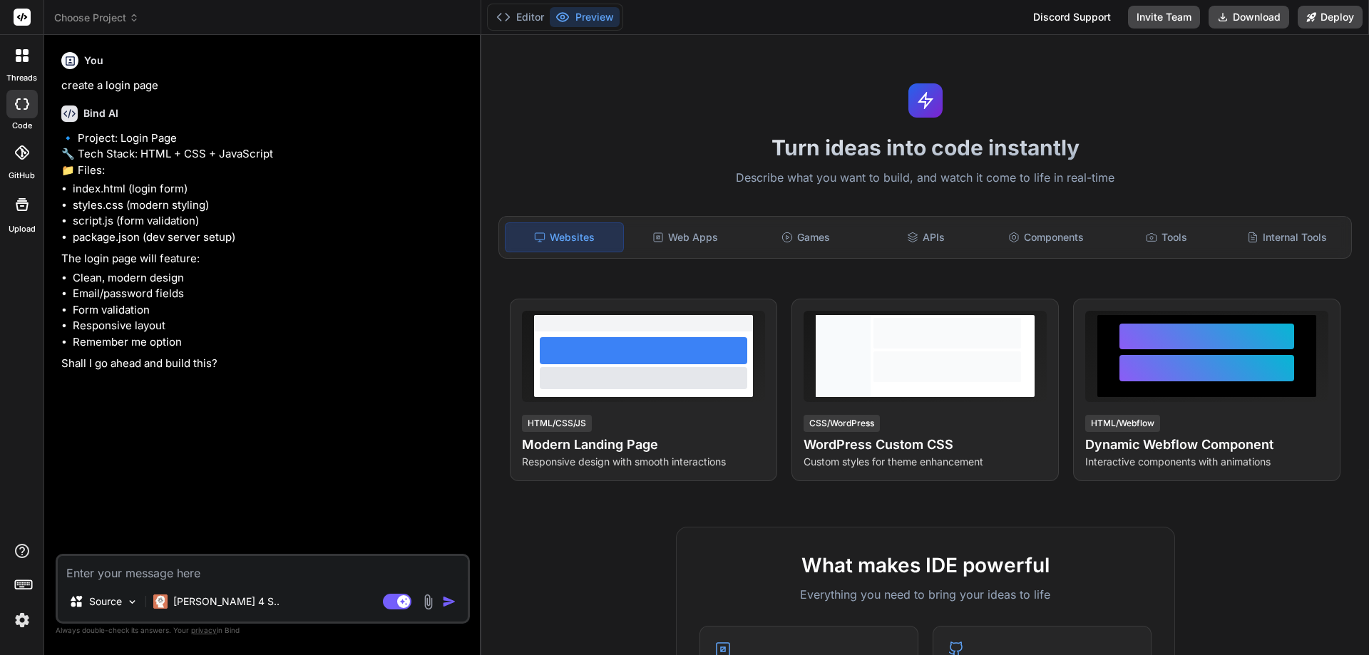
type textarea "y"
type textarea "x"
type textarea "ye"
type textarea "x"
type textarea "yes"
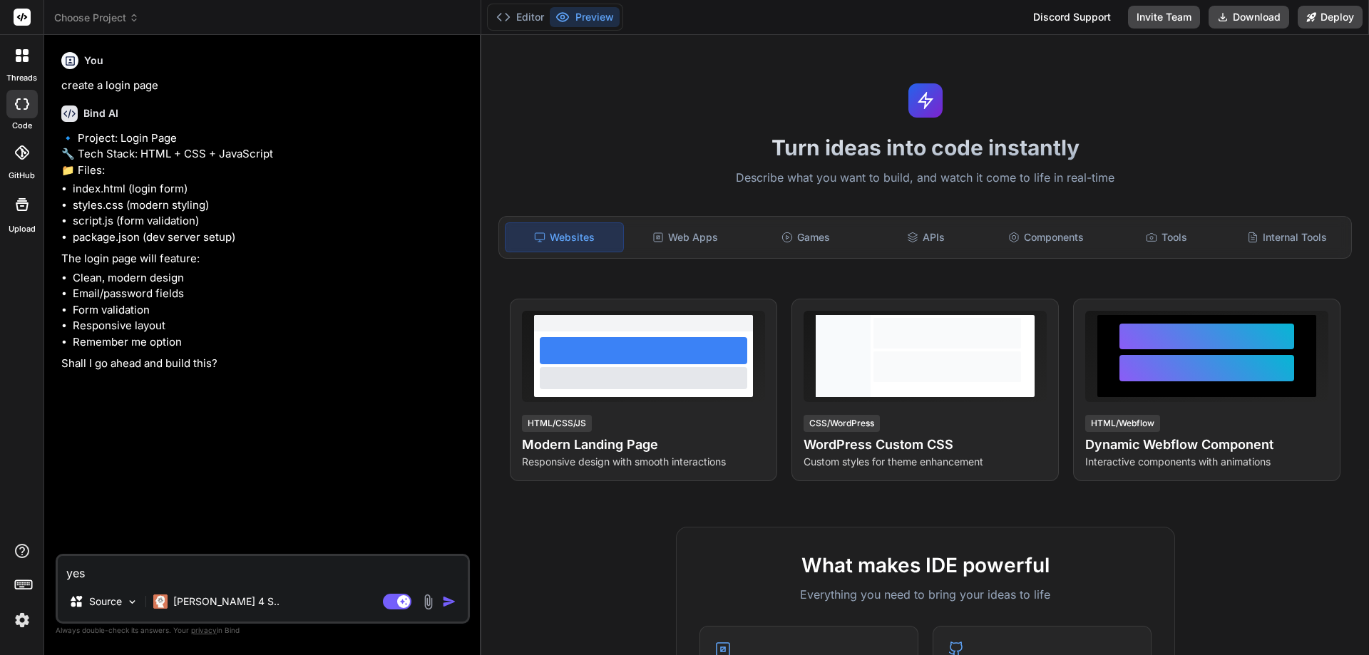
type textarea "x"
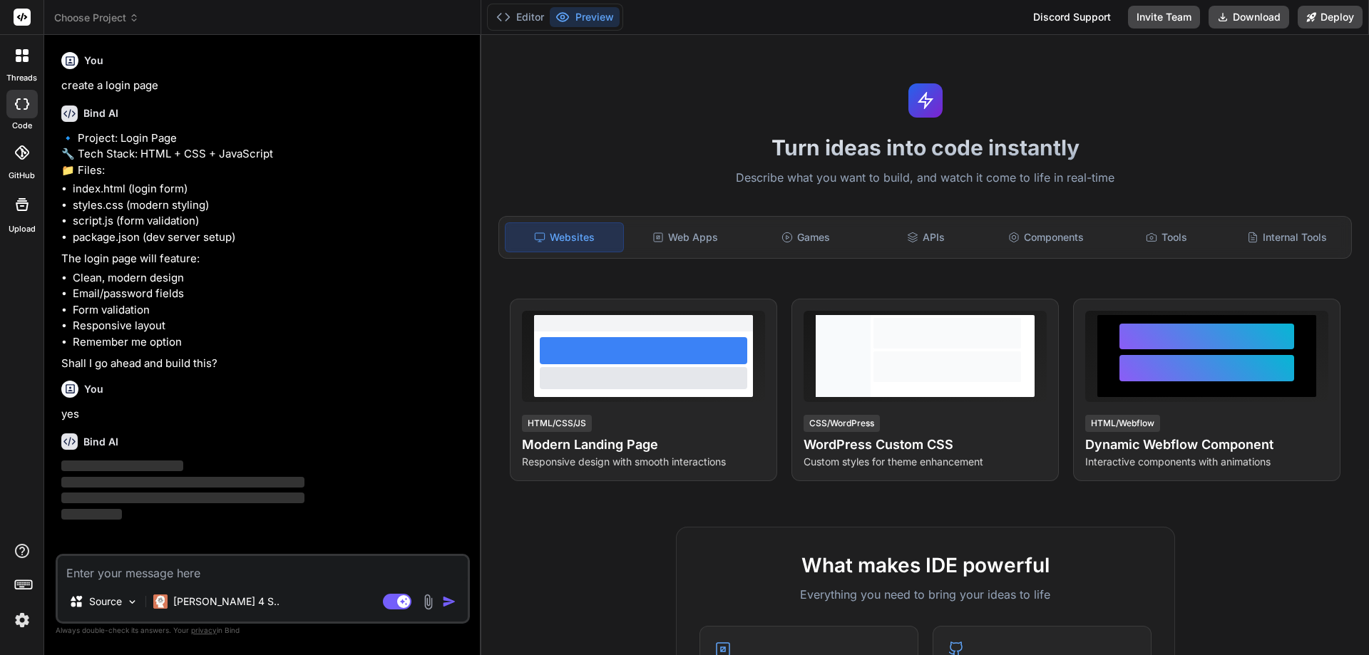
scroll to position [1, 0]
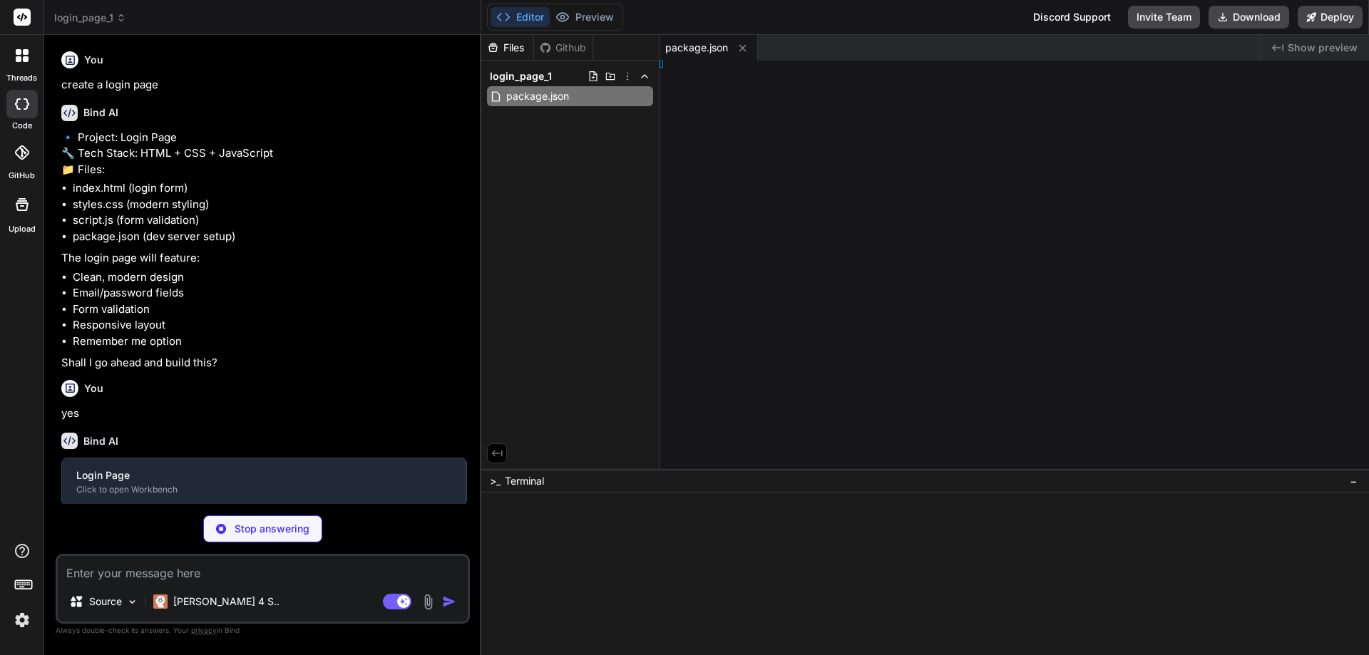
type textarea "x"
type textarea "y> </html>"
type textarea "x"
type textarea "0px; } }"
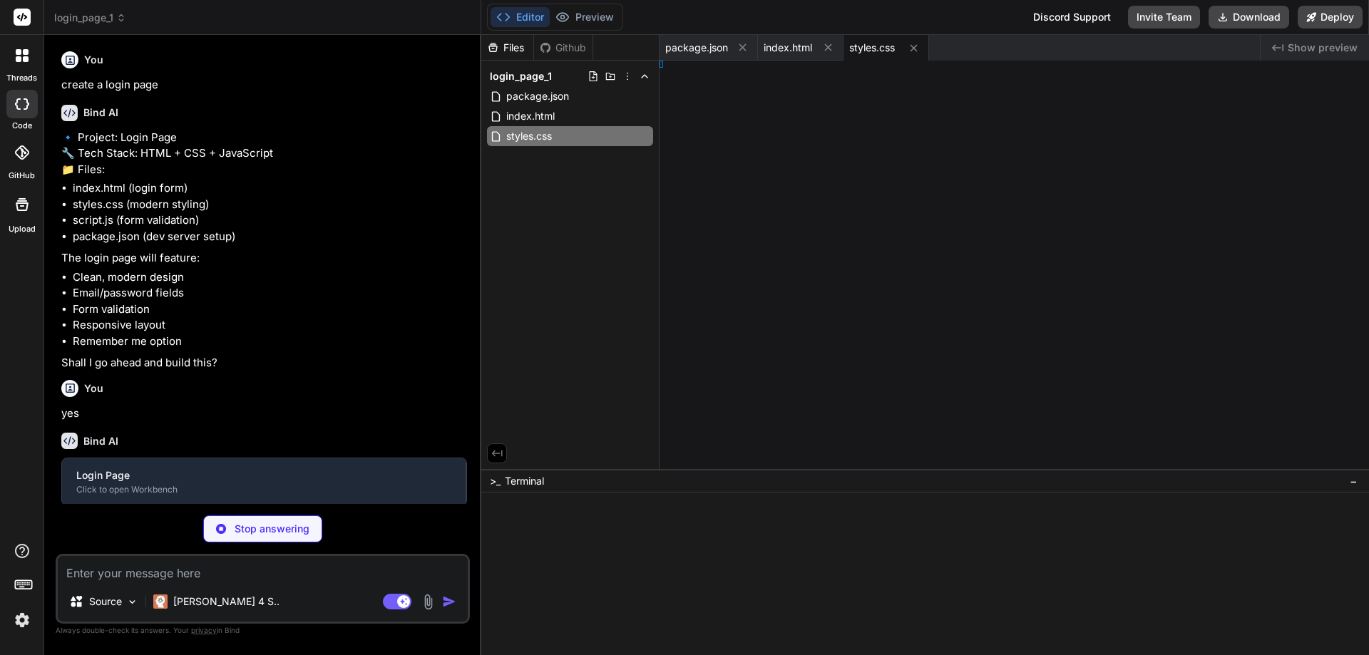
type textarea "x"
type textarea "} }"
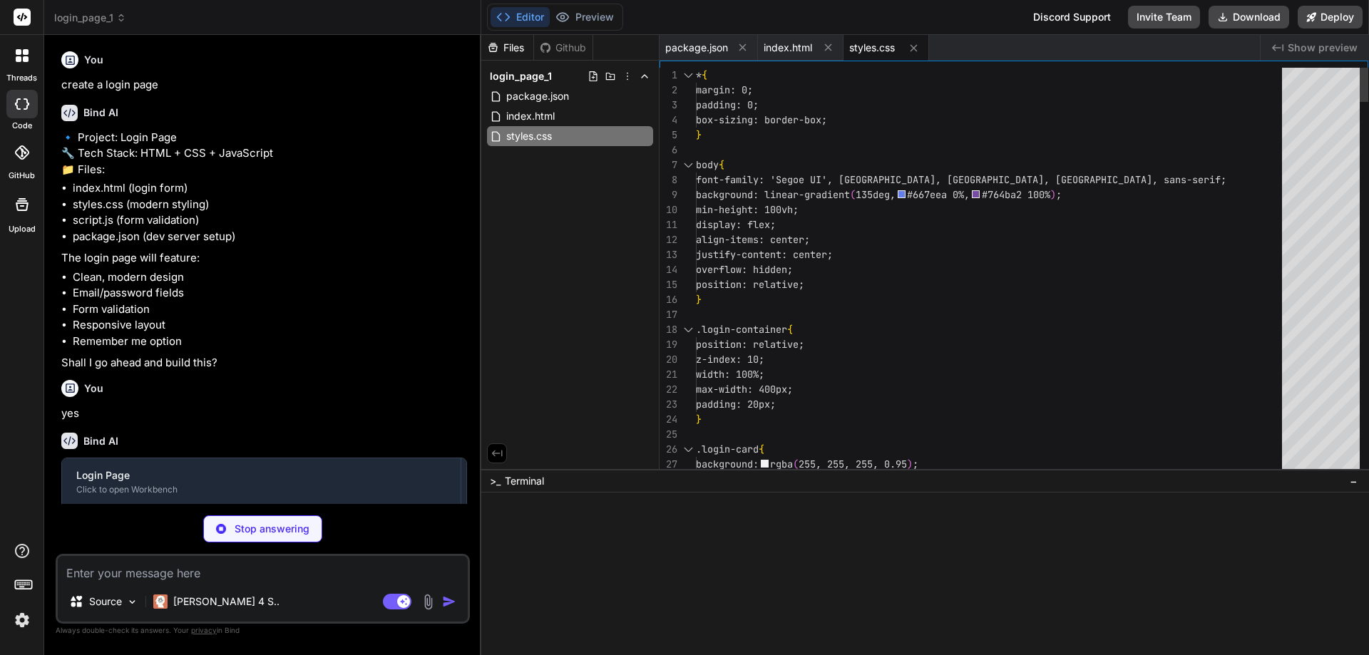
scroll to position [0, 0]
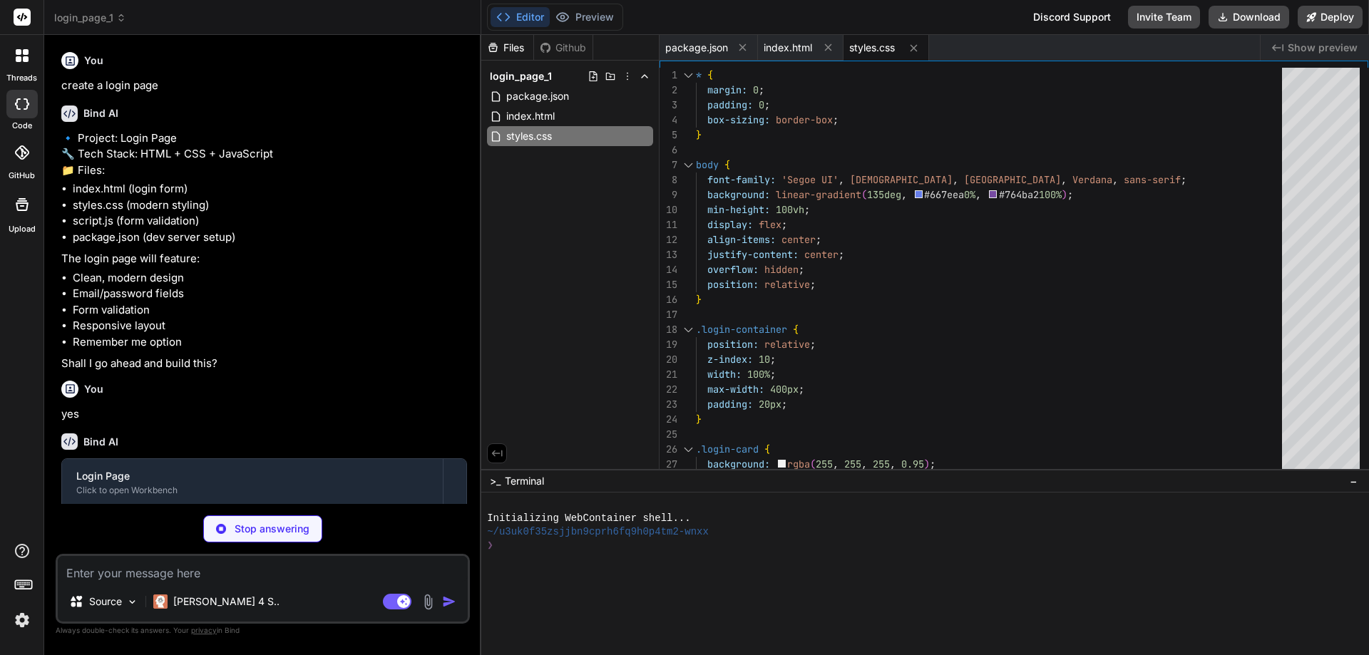
type textarea "x"
type textarea "input.addEventListener('blur', function() { this.parentElement.classList.remove…"
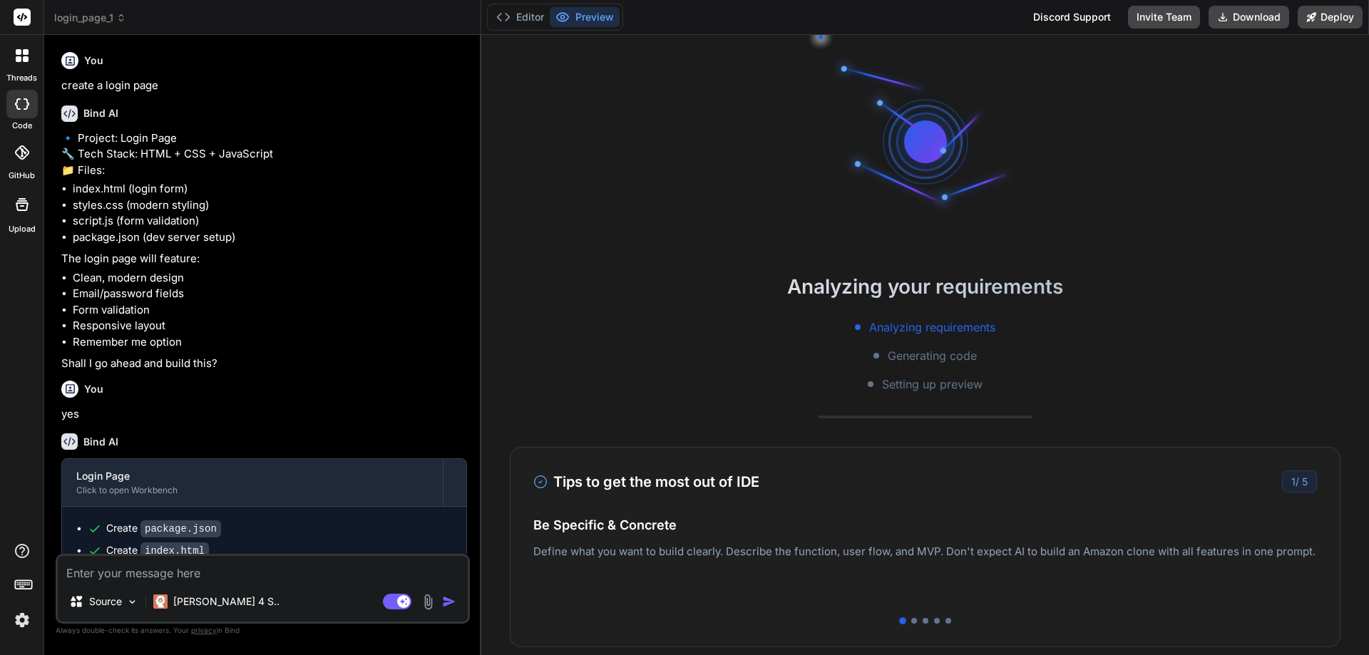
type textarea "x"
